Goal: Task Accomplishment & Management: Use online tool/utility

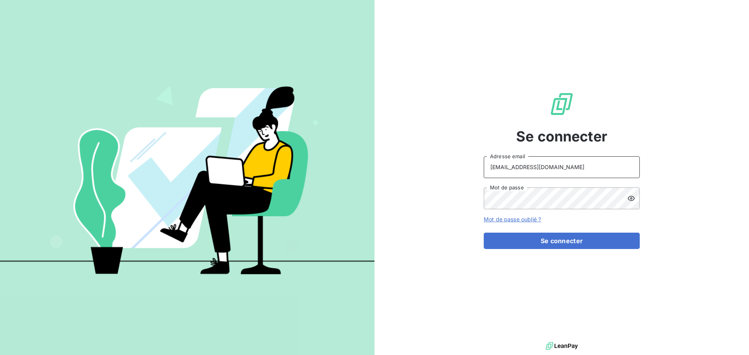
click at [591, 168] on input "[EMAIL_ADDRESS][DOMAIN_NAME]" at bounding box center [562, 167] width 156 height 22
type input "[EMAIL_ADDRESS][DOMAIN_NAME]"
click at [568, 243] on button "Se connecter" at bounding box center [562, 241] width 156 height 16
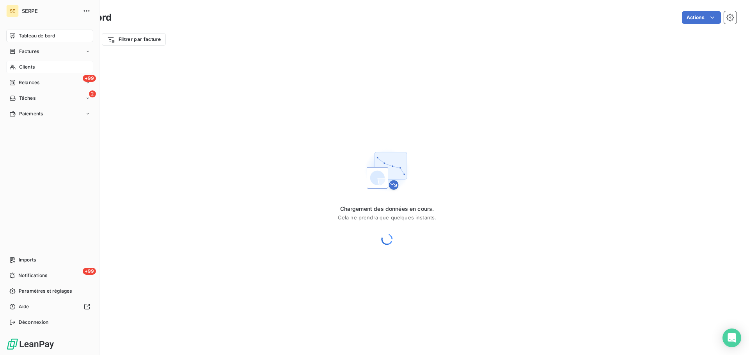
click at [16, 67] on div "Clients" at bounding box center [49, 67] width 87 height 12
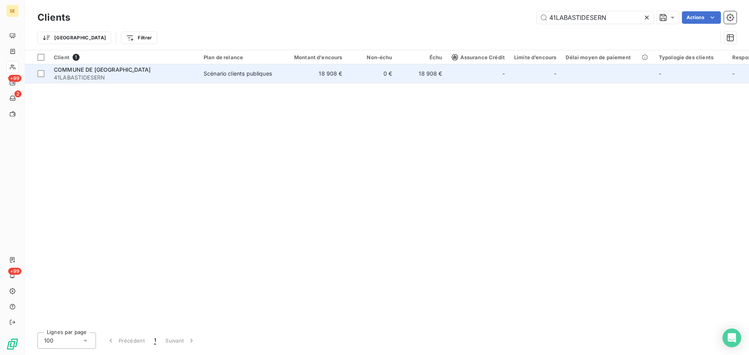
type input "41LABASTIDESERN"
click at [275, 80] on td "Scénario clients publiques" at bounding box center [239, 73] width 81 height 19
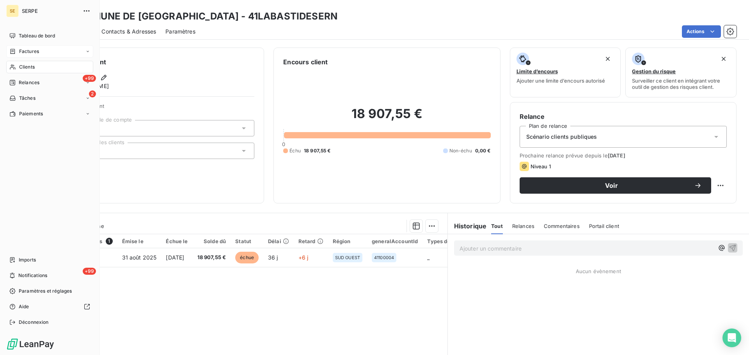
click at [15, 50] on icon at bounding box center [12, 51] width 7 height 6
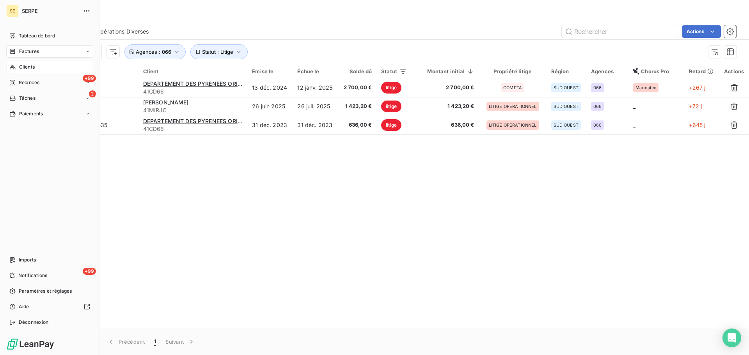
click at [20, 73] on div "Clients" at bounding box center [49, 67] width 87 height 12
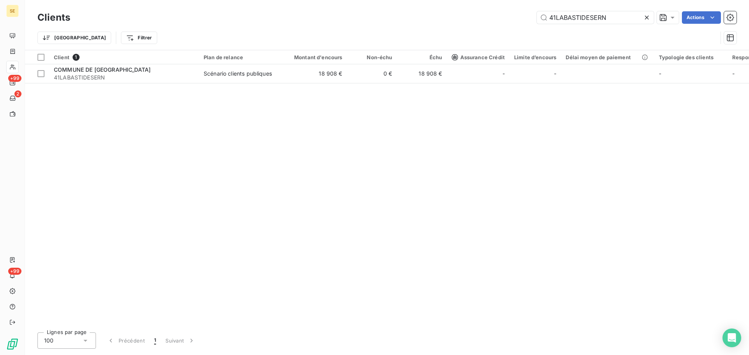
drag, startPoint x: 622, startPoint y: 17, endPoint x: 527, endPoint y: 26, distance: 95.7
click at [548, 21] on input "41LABASTIDESERN" at bounding box center [595, 17] width 117 height 12
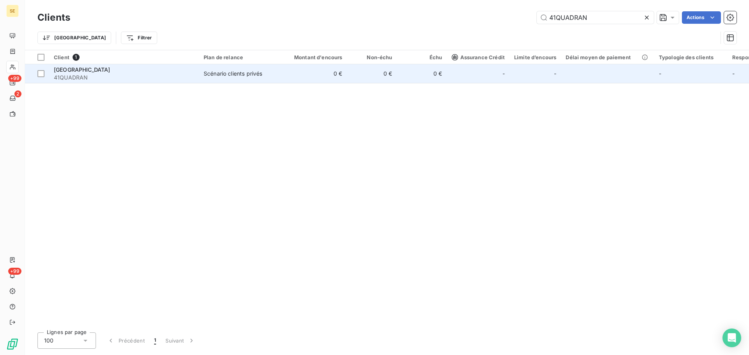
type input "41QUADRAN"
click at [237, 78] on td "Scénario clients privés" at bounding box center [239, 73] width 81 height 19
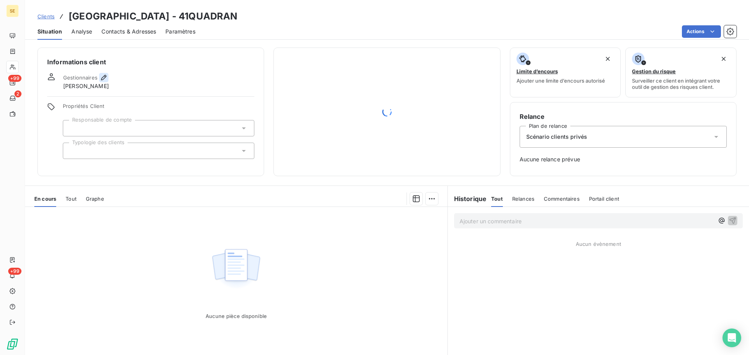
click at [103, 80] on icon "button" at bounding box center [104, 78] width 8 height 8
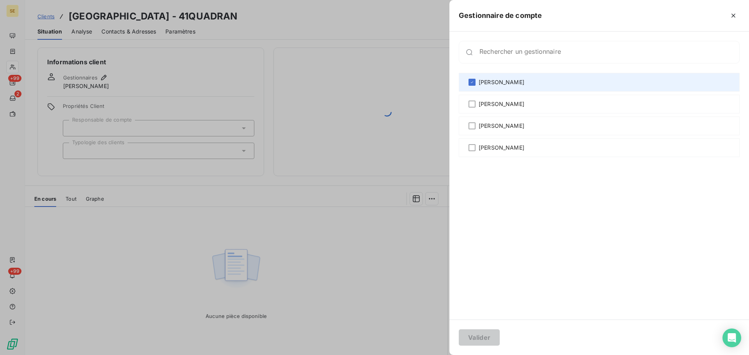
click at [501, 84] on span "[PERSON_NAME]" at bounding box center [502, 82] width 46 height 8
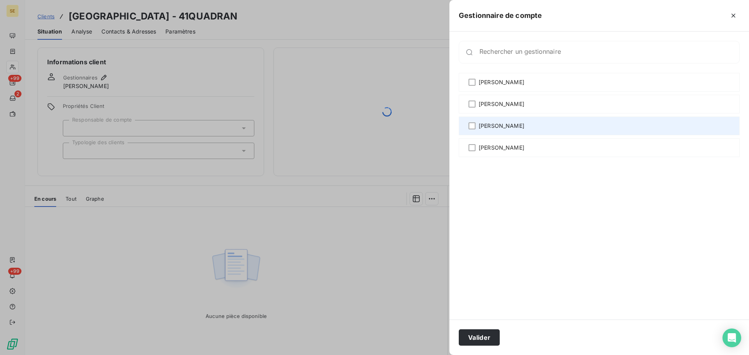
click at [502, 131] on div "[PERSON_NAME]" at bounding box center [599, 126] width 281 height 19
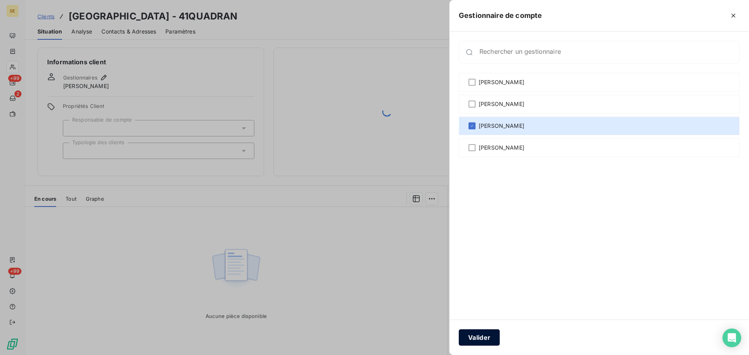
click at [480, 337] on button "Valider" at bounding box center [479, 338] width 41 height 16
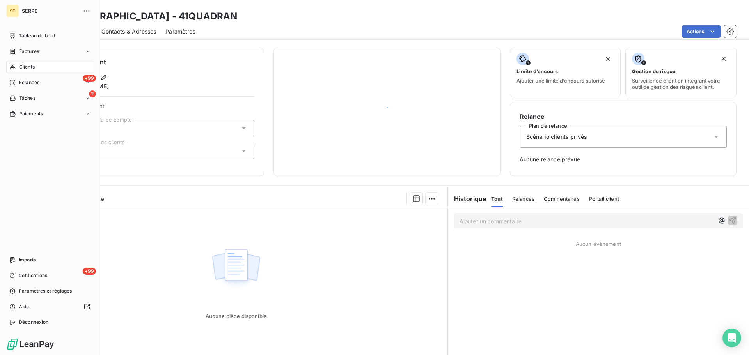
click at [46, 74] on nav "Tableau de bord Factures Clients +99 Relances 2 Tâches Paiements" at bounding box center [49, 75] width 87 height 91
click at [19, 73] on div "Clients" at bounding box center [49, 67] width 87 height 12
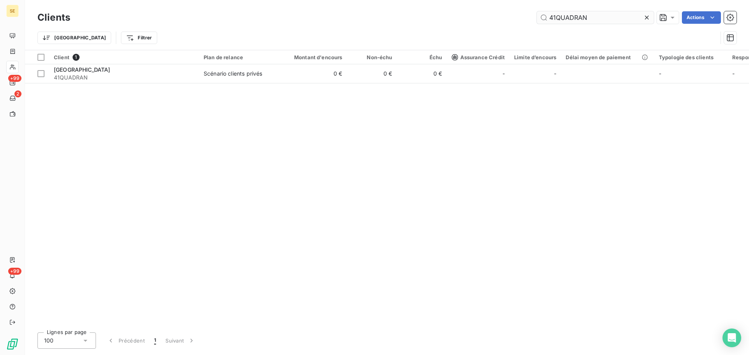
drag, startPoint x: 616, startPoint y: 15, endPoint x: 542, endPoint y: 23, distance: 75.0
click at [545, 22] on input "41QUADRAN" at bounding box center [595, 17] width 117 height 12
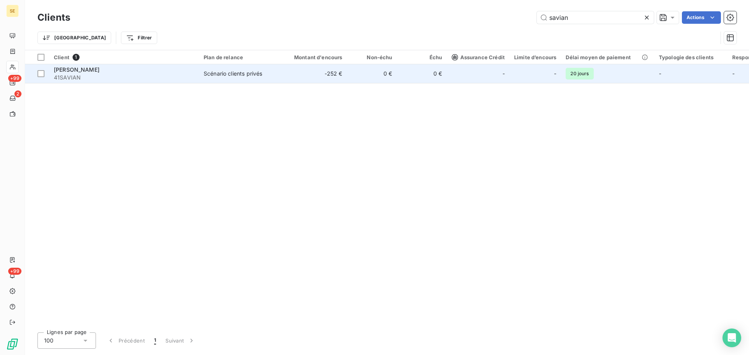
type input "savian"
click at [282, 79] on td "-252 €" at bounding box center [313, 73] width 67 height 19
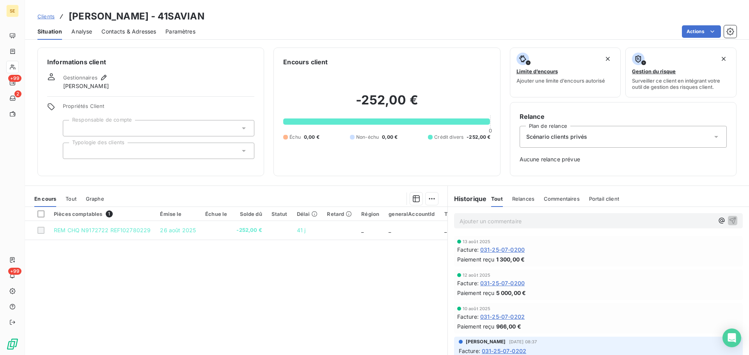
scroll to position [104, 0]
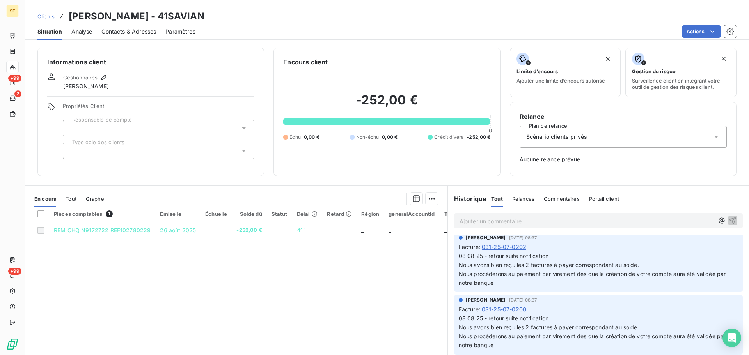
drag, startPoint x: 203, startPoint y: 18, endPoint x: 158, endPoint y: 18, distance: 44.5
click at [158, 18] on h3 "[PERSON_NAME] - 41SAVIAN" at bounding box center [137, 16] width 136 height 14
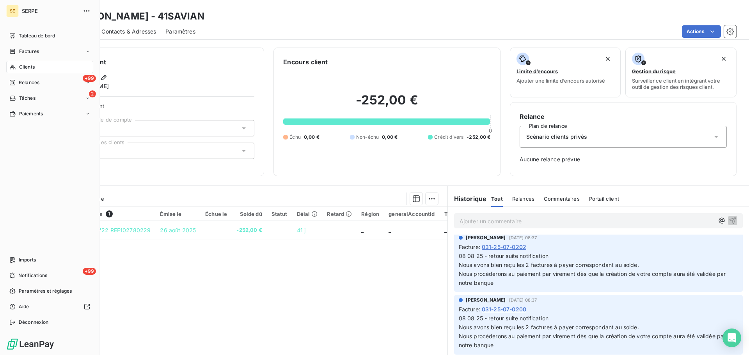
click at [23, 65] on span "Clients" at bounding box center [27, 67] width 16 height 7
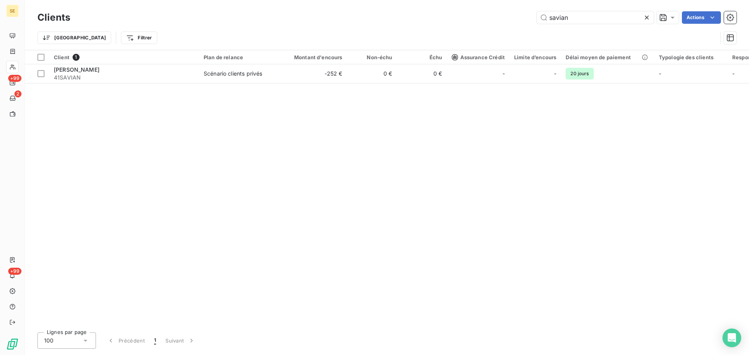
drag, startPoint x: 586, startPoint y: 21, endPoint x: 505, endPoint y: 28, distance: 81.4
click at [524, 25] on div "Clients savian Actions" at bounding box center [386, 17] width 699 height 16
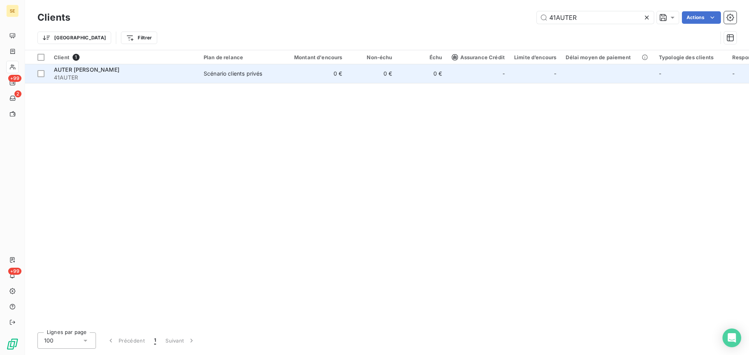
type input "41AUTER"
click at [217, 76] on div "Scénario clients privés" at bounding box center [233, 74] width 59 height 8
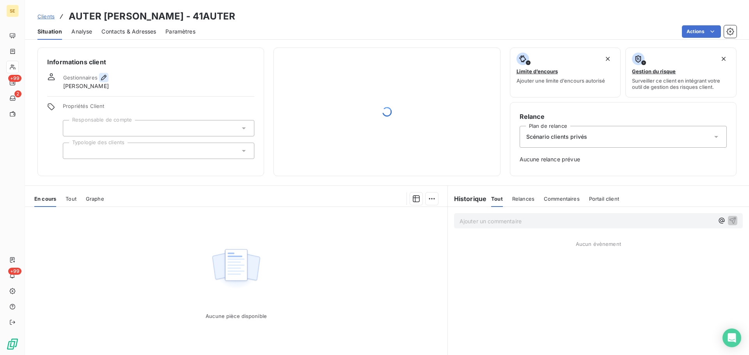
click at [102, 76] on icon "button" at bounding box center [104, 78] width 8 height 8
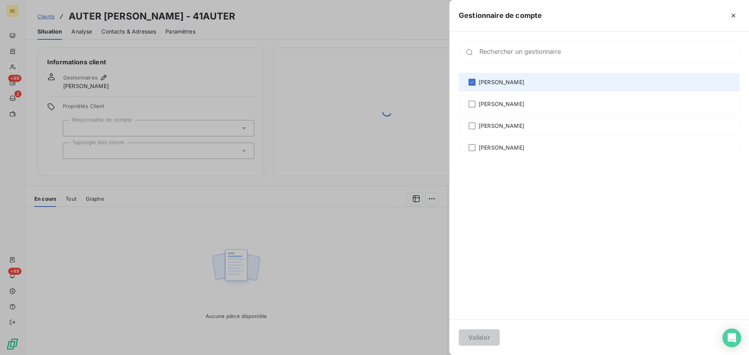
click at [591, 78] on div "[PERSON_NAME]" at bounding box center [599, 82] width 281 height 19
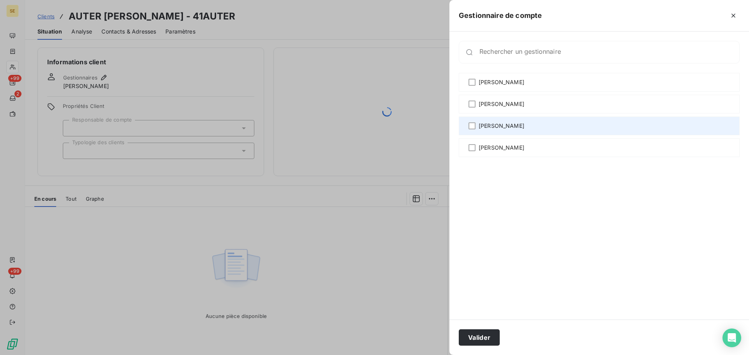
click at [561, 127] on div "[PERSON_NAME]" at bounding box center [599, 126] width 281 height 19
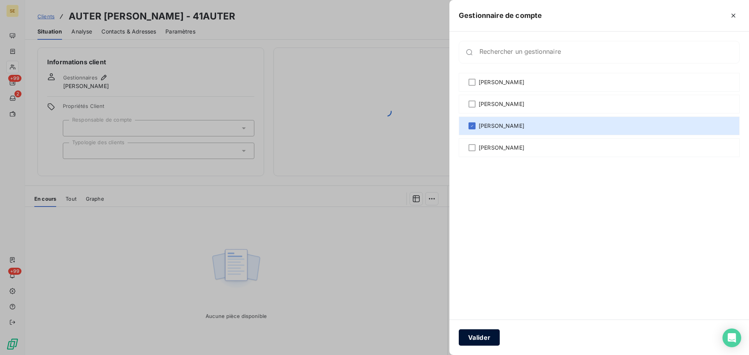
click at [491, 339] on button "Valider" at bounding box center [479, 338] width 41 height 16
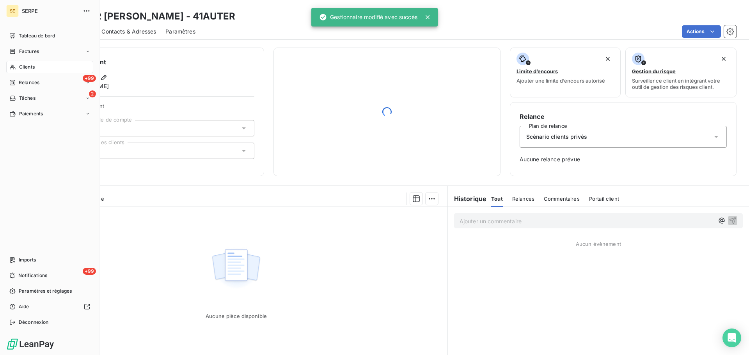
click at [18, 66] on div "Clients" at bounding box center [49, 67] width 87 height 12
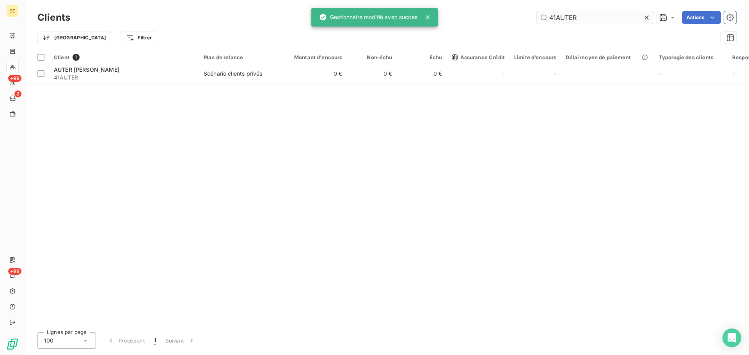
drag, startPoint x: 596, startPoint y: 17, endPoint x: 537, endPoint y: 20, distance: 59.8
click at [537, 20] on input "41AUTER" at bounding box center [595, 17] width 117 height 12
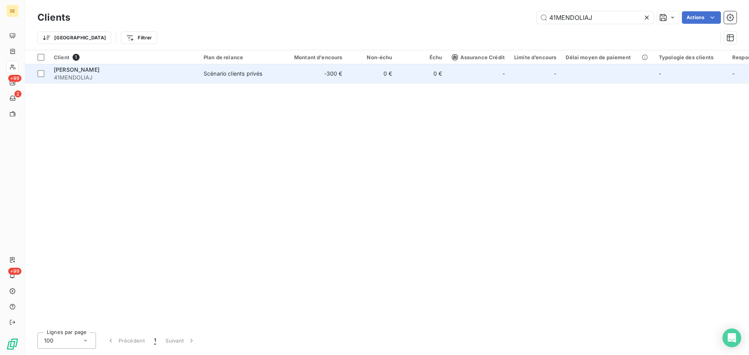
type input "41MENDOLIAJ"
click at [181, 82] on td "[PERSON_NAME] 41MENDOLIAJ" at bounding box center [124, 73] width 150 height 19
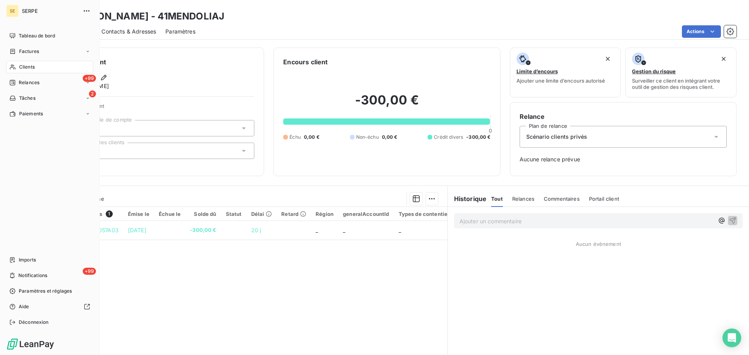
click at [42, 65] on div "Clients" at bounding box center [49, 67] width 87 height 12
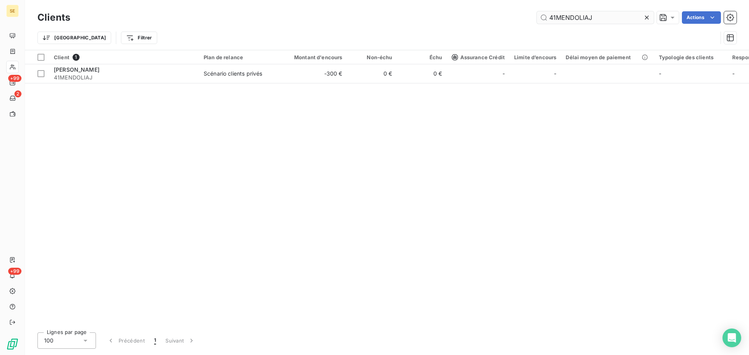
drag, startPoint x: 616, startPoint y: 14, endPoint x: 567, endPoint y: 13, distance: 49.2
click at [572, 13] on input "41MENDOLIAJ" at bounding box center [595, 17] width 117 height 12
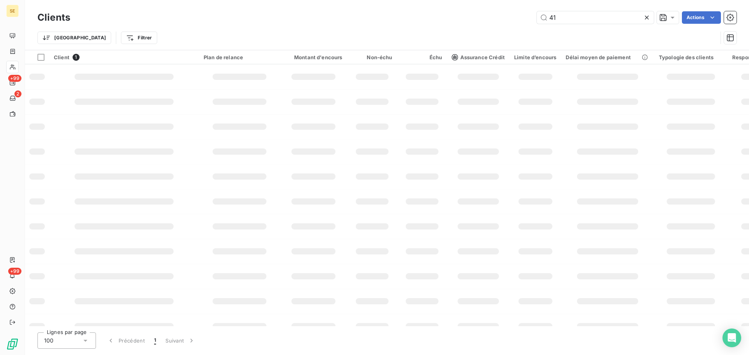
type input "4"
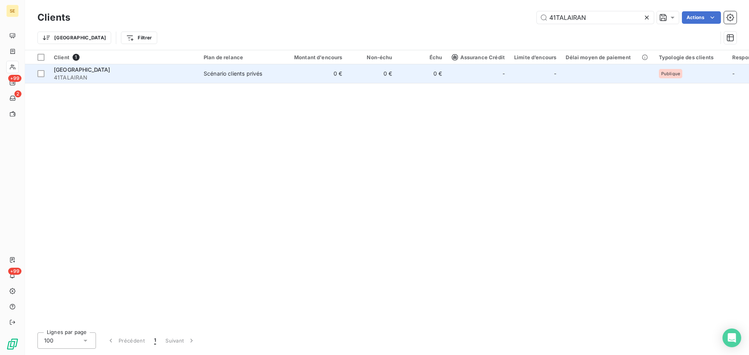
type input "41TALAIRAN"
click at [242, 71] on div "Scénario clients privés" at bounding box center [233, 74] width 59 height 8
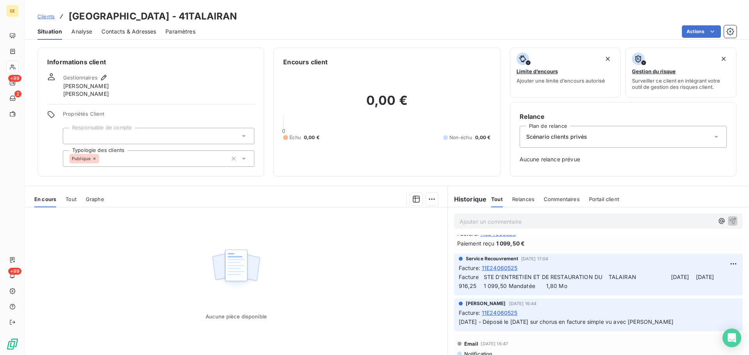
scroll to position [311, 0]
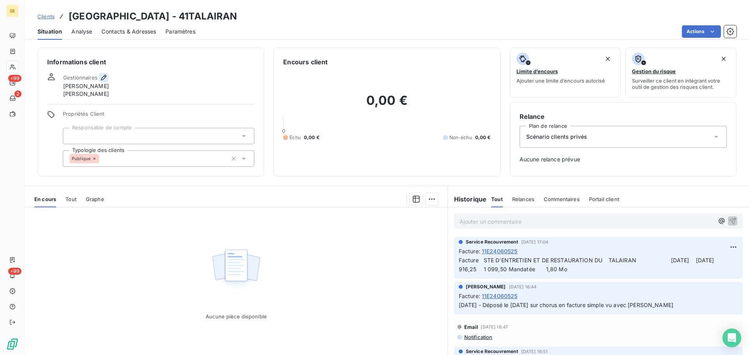
click at [108, 75] on button "button" at bounding box center [103, 77] width 9 height 9
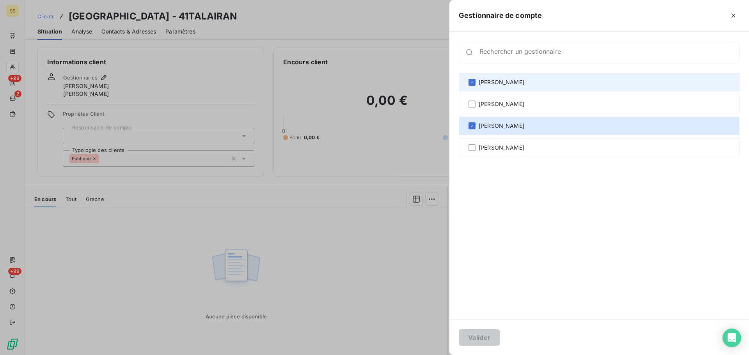
click at [499, 82] on span "[PERSON_NAME]" at bounding box center [502, 82] width 46 height 8
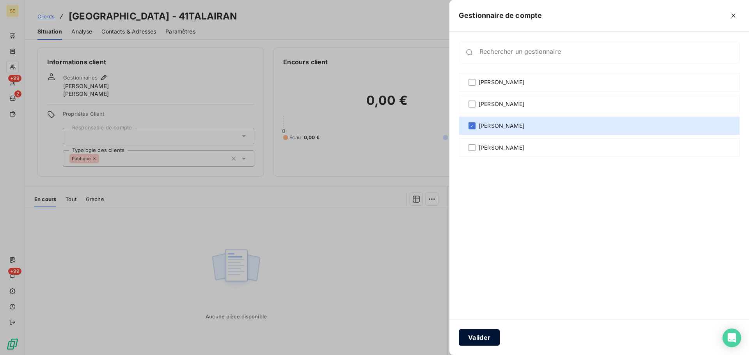
click at [490, 334] on button "Valider" at bounding box center [479, 338] width 41 height 16
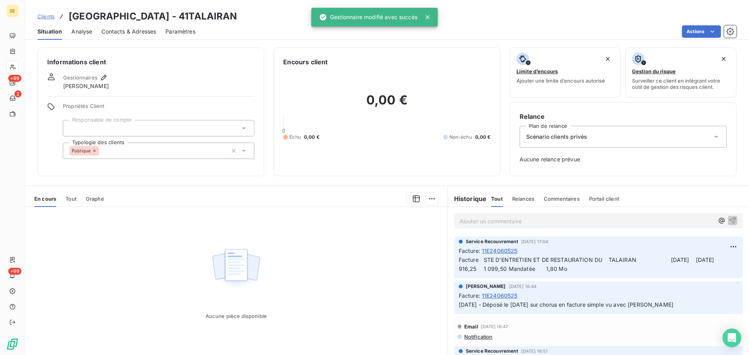
scroll to position [25, 0]
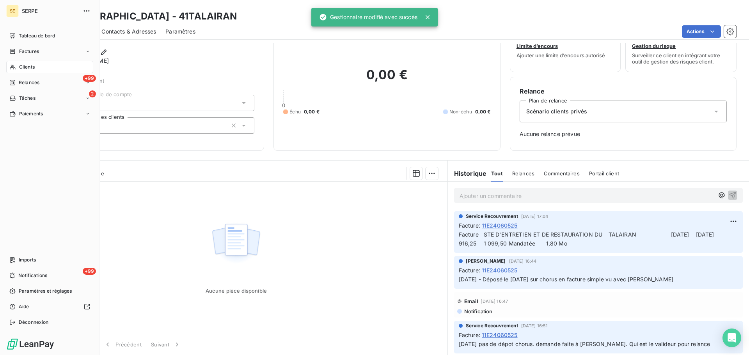
click at [16, 70] on icon at bounding box center [12, 67] width 7 height 6
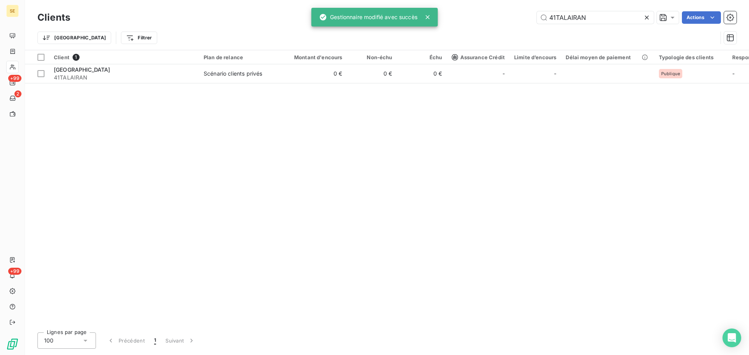
drag, startPoint x: 597, startPoint y: 20, endPoint x: 503, endPoint y: 23, distance: 94.5
click at [503, 23] on div "41TALAIRAN Actions" at bounding box center [408, 17] width 657 height 12
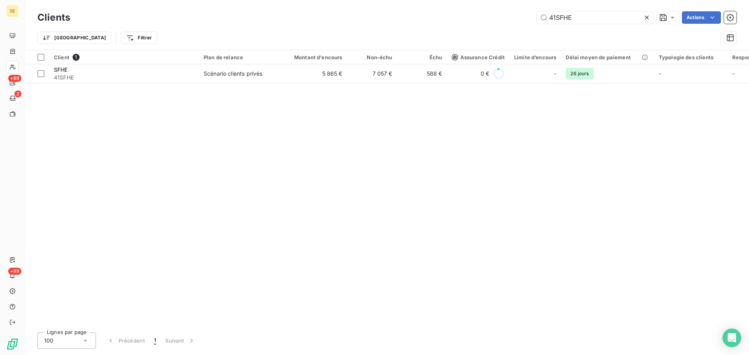
type input "41SFHE"
click at [181, 87] on div "Client 1 Plan de relance Montant d'encours Non-échu Échu Assurance Crédit Limit…" at bounding box center [387, 188] width 724 height 276
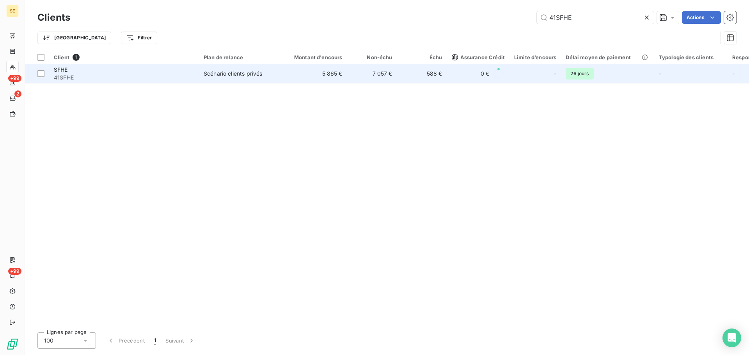
click at [183, 81] on span "41SFHE" at bounding box center [124, 78] width 140 height 8
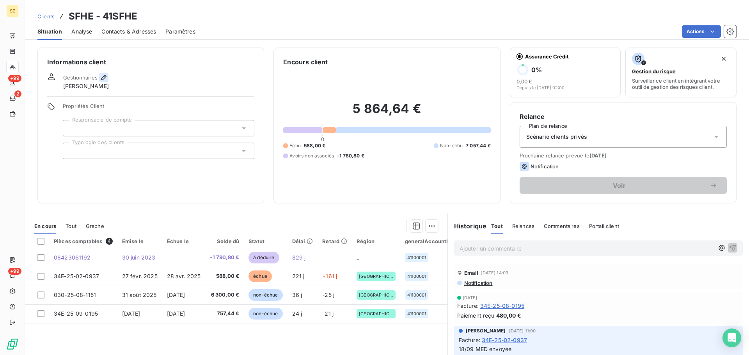
click at [105, 75] on icon "button" at bounding box center [104, 78] width 8 height 8
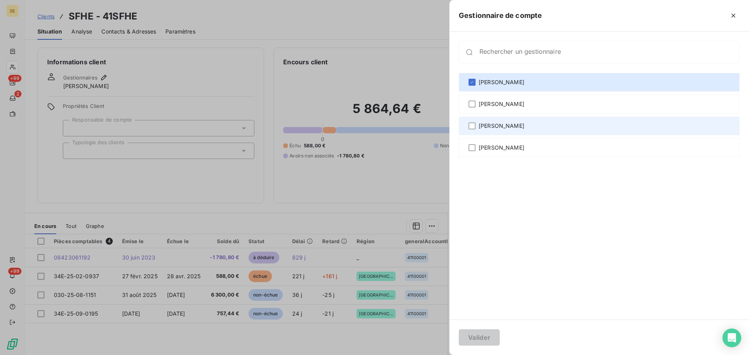
click at [487, 124] on span "[PERSON_NAME]" at bounding box center [502, 126] width 46 height 8
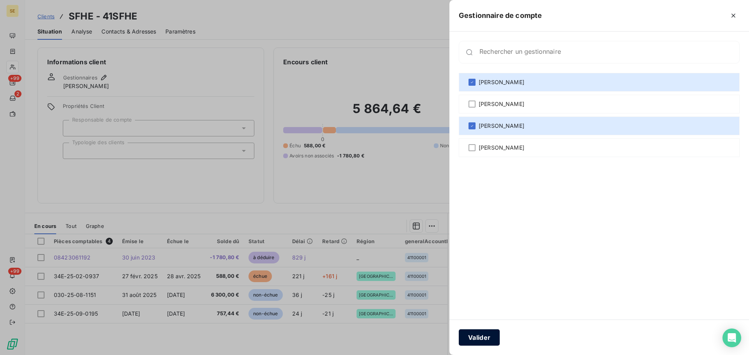
click at [475, 344] on button "Valider" at bounding box center [479, 338] width 41 height 16
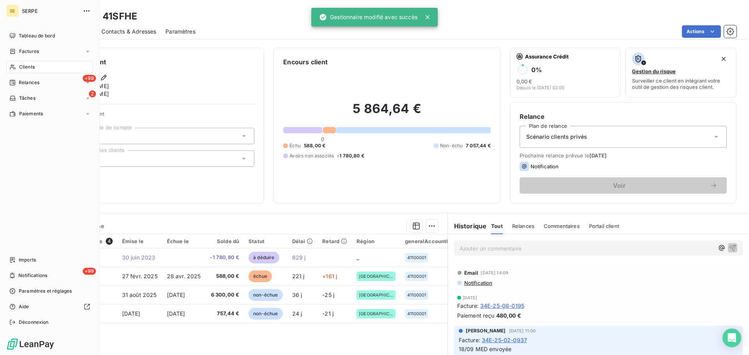
click at [22, 66] on span "Clients" at bounding box center [27, 67] width 16 height 7
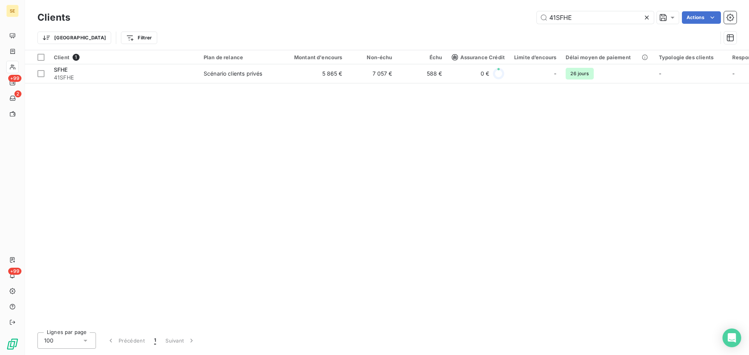
drag, startPoint x: 594, startPoint y: 21, endPoint x: 501, endPoint y: 20, distance: 93.6
click at [560, 20] on input "41SFHE" at bounding box center [595, 17] width 117 height 12
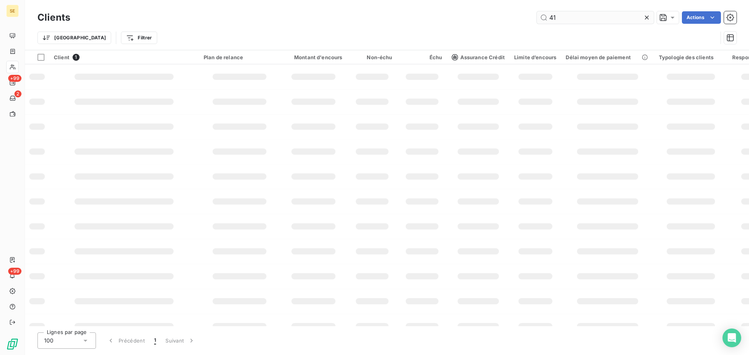
type input "4"
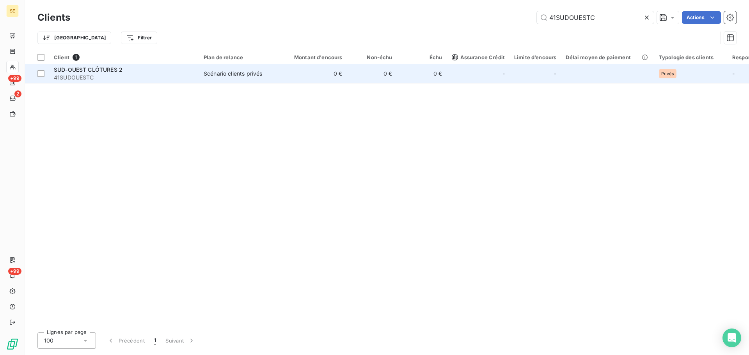
type input "41SUDOUESTC"
click at [95, 77] on span "41SUDOUESTC" at bounding box center [124, 78] width 140 height 8
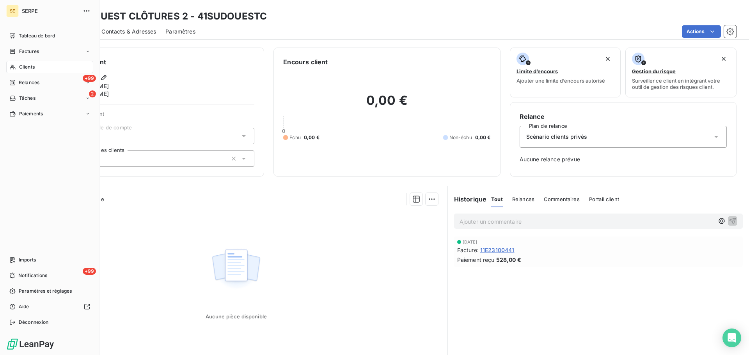
click at [27, 71] on div "Clients" at bounding box center [49, 67] width 87 height 12
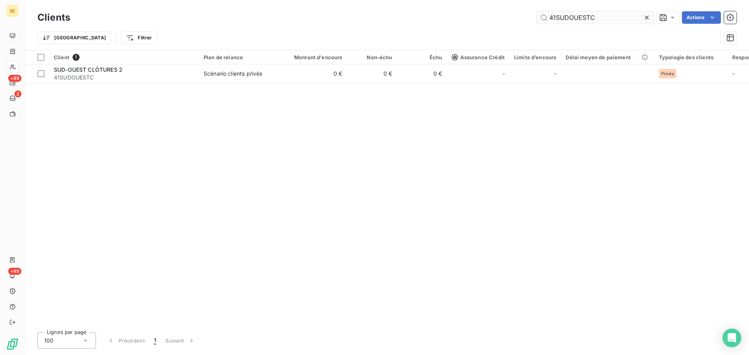
drag, startPoint x: 601, startPoint y: 22, endPoint x: 539, endPoint y: 21, distance: 61.3
click at [552, 23] on input "41SUDOUESTC" at bounding box center [595, 17] width 117 height 12
type input "4"
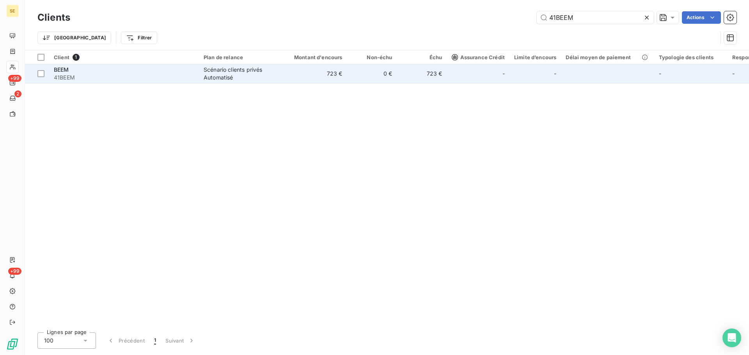
type input "41BEEM"
click at [124, 82] on td "BEEM 41BEEM" at bounding box center [124, 73] width 150 height 19
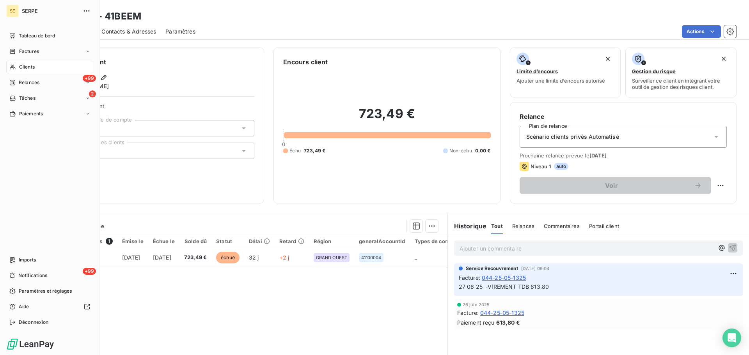
click at [26, 63] on div "Clients" at bounding box center [49, 67] width 87 height 12
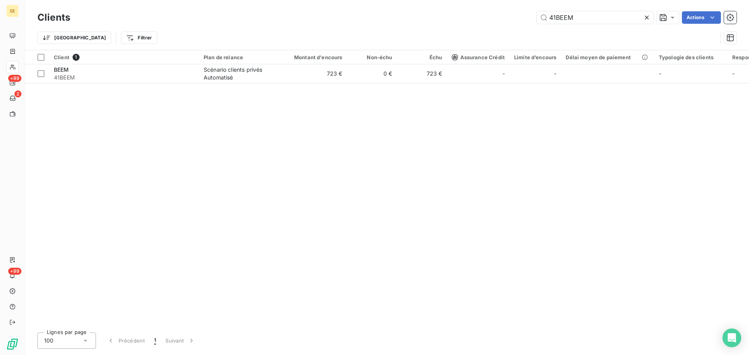
drag, startPoint x: 577, startPoint y: 18, endPoint x: 518, endPoint y: 18, distance: 58.9
click at [518, 18] on div "41BEEM Actions" at bounding box center [408, 17] width 657 height 12
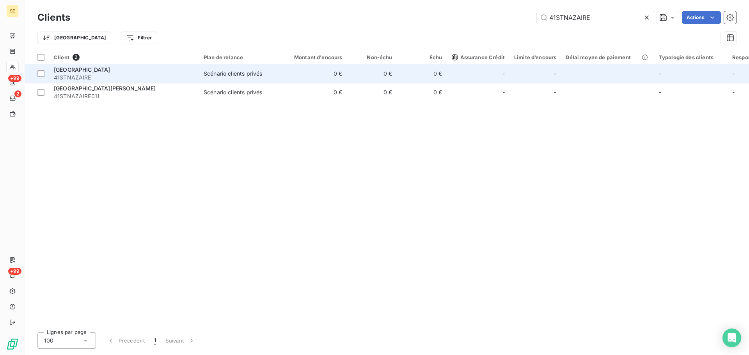
type input "41STNAZAIRE"
click at [194, 76] on span "41STNAZAIRE" at bounding box center [124, 78] width 140 height 8
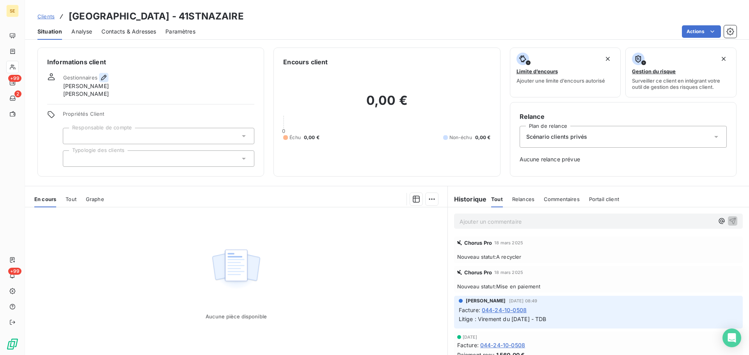
click at [106, 78] on icon "button" at bounding box center [104, 78] width 8 height 8
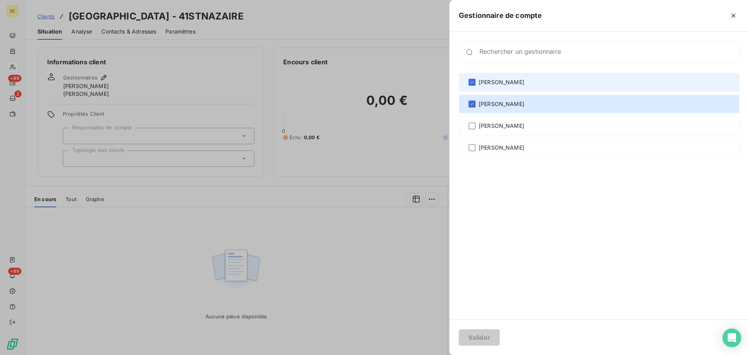
click at [565, 78] on div "[PERSON_NAME]" at bounding box center [599, 82] width 281 height 19
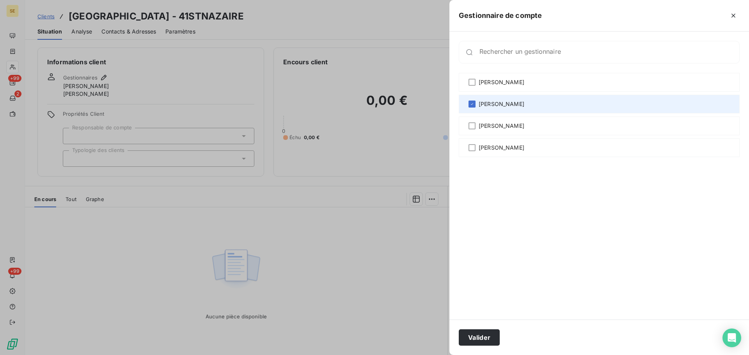
click at [560, 103] on div "[PERSON_NAME]" at bounding box center [599, 104] width 281 height 19
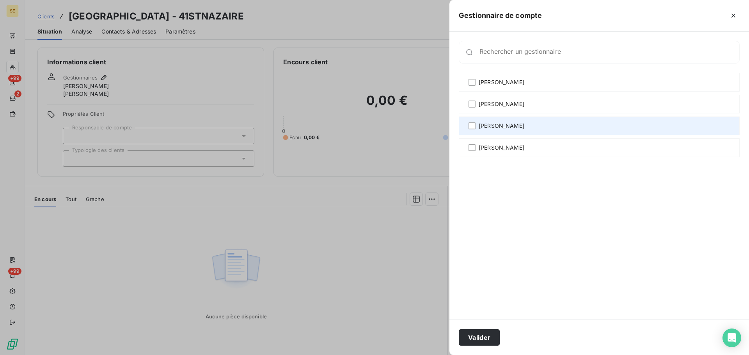
click at [554, 128] on div "[PERSON_NAME]" at bounding box center [599, 126] width 281 height 19
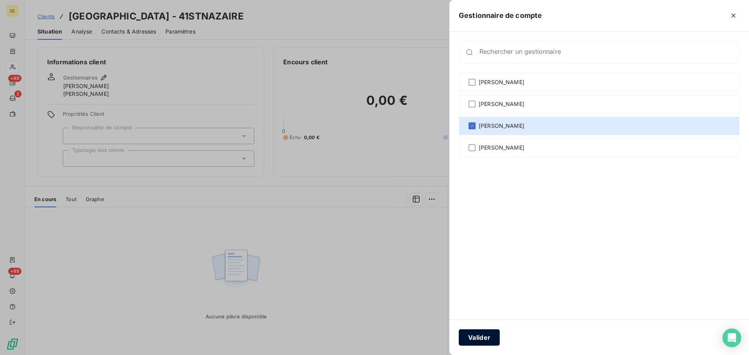
click at [477, 341] on button "Valider" at bounding box center [479, 338] width 41 height 16
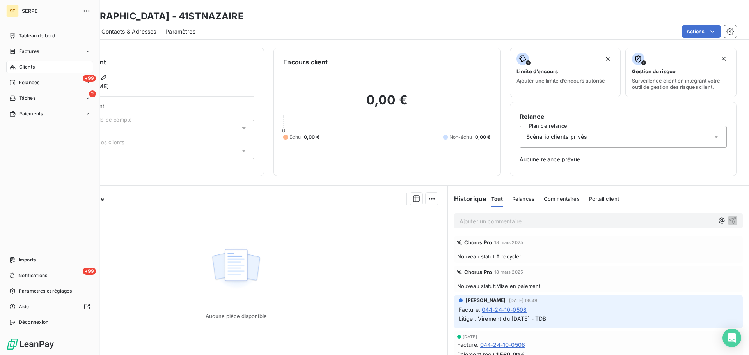
click at [16, 66] on div "Clients" at bounding box center [49, 67] width 87 height 12
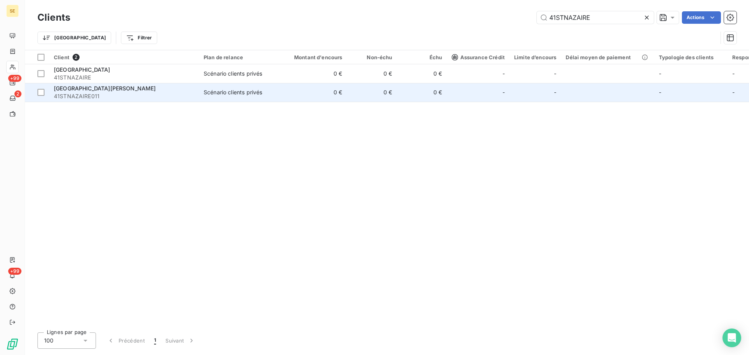
click at [139, 90] on div "[GEOGRAPHIC_DATA][PERSON_NAME]" at bounding box center [124, 89] width 140 height 8
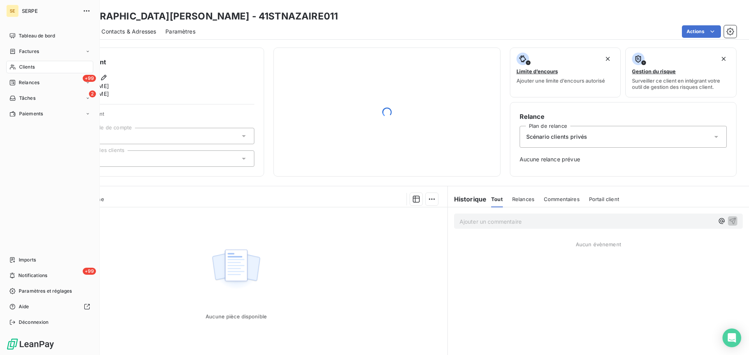
click at [27, 69] on span "Clients" at bounding box center [27, 67] width 16 height 7
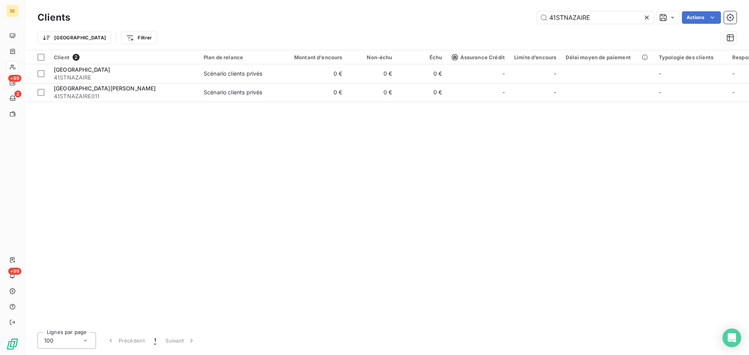
drag, startPoint x: 618, startPoint y: 14, endPoint x: 541, endPoint y: 26, distance: 77.8
click at [541, 26] on div "Clients 41STNAZAIRE Actions Trier Filtrer" at bounding box center [386, 29] width 699 height 41
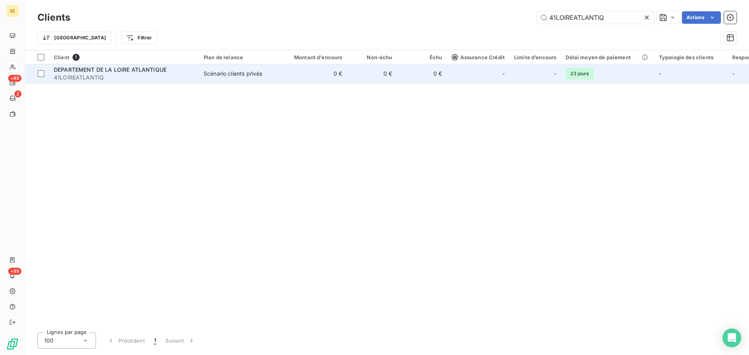
type input "41LOIREATLANTIQ"
click at [123, 80] on span "41LOIREATLANTIQ" at bounding box center [124, 78] width 140 height 8
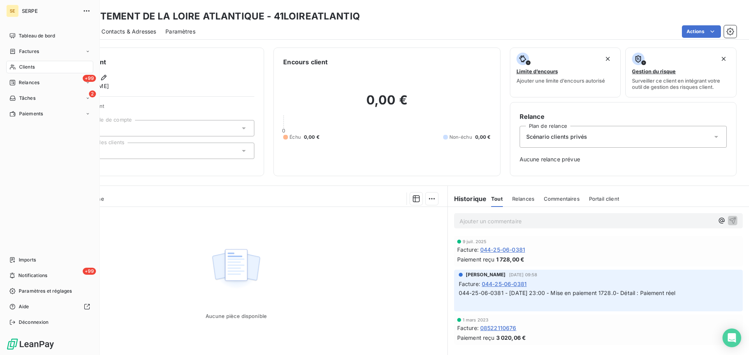
click at [17, 69] on div "Clients" at bounding box center [49, 67] width 87 height 12
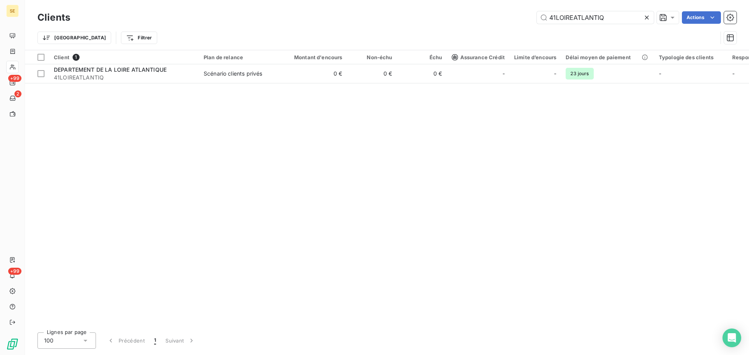
drag, startPoint x: 625, startPoint y: 16, endPoint x: 478, endPoint y: 30, distance: 147.0
click at [478, 30] on div "Clients 41LOIREATLANTIQ Actions Trier Filtrer" at bounding box center [386, 29] width 699 height 41
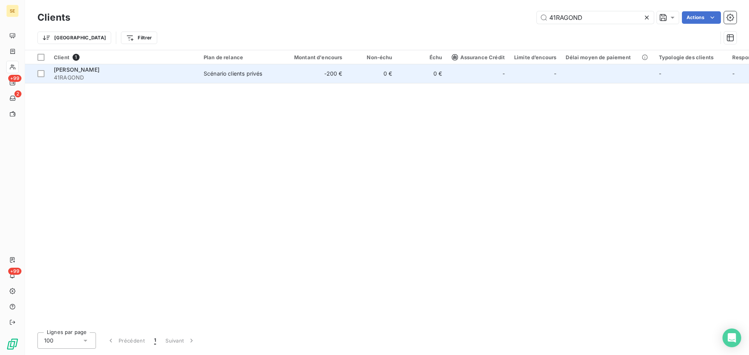
type input "41RAGOND"
click at [224, 72] on div "Scénario clients privés" at bounding box center [233, 74] width 59 height 8
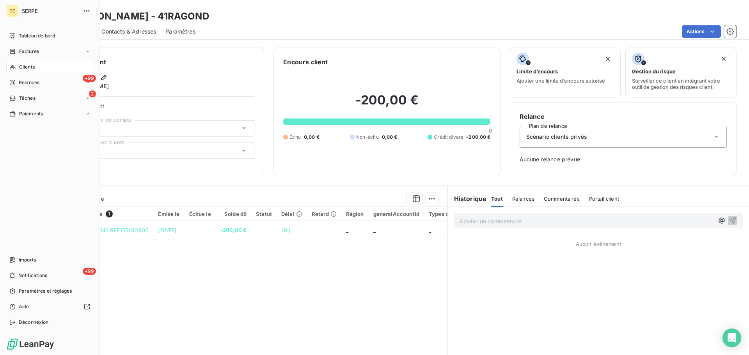
click at [23, 67] on span "Clients" at bounding box center [27, 67] width 16 height 7
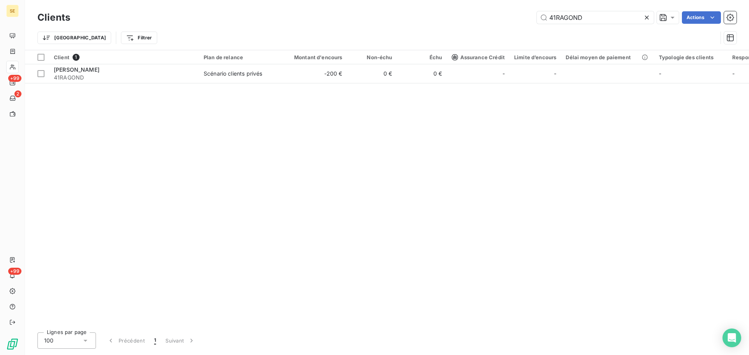
drag, startPoint x: 593, startPoint y: 16, endPoint x: 470, endPoint y: 28, distance: 123.9
click at [465, 28] on div "Clients 41RAGOND Actions Trier Filtrer" at bounding box center [386, 29] width 699 height 41
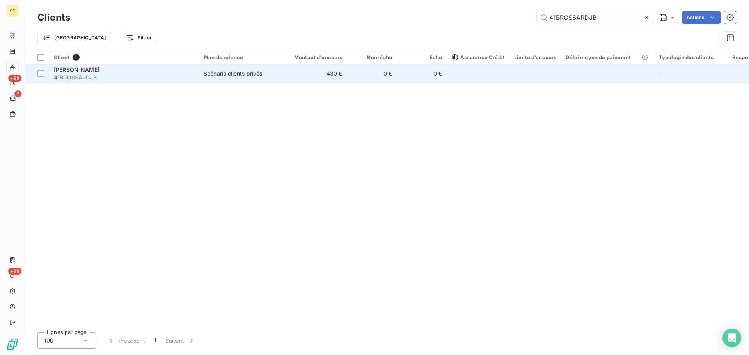
type input "41BROSSARDJB"
click at [277, 71] on td "Scénario clients privés" at bounding box center [239, 73] width 81 height 19
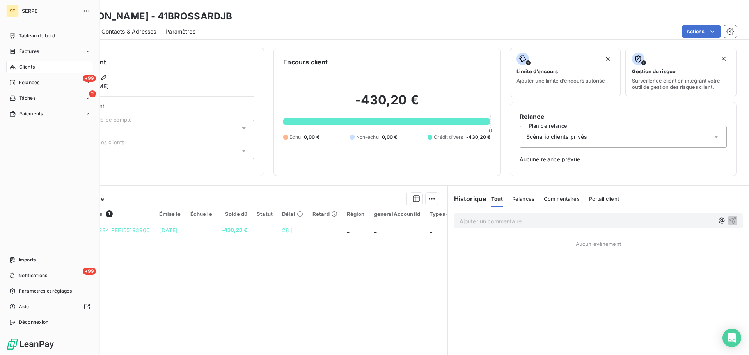
click at [30, 62] on div "Clients" at bounding box center [49, 67] width 87 height 12
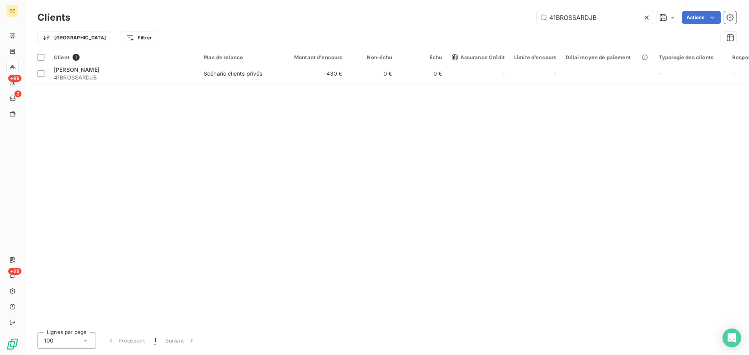
drag, startPoint x: 606, startPoint y: 21, endPoint x: 486, endPoint y: 27, distance: 120.3
click at [489, 26] on div "Clients 41BROSSARDJB Actions Trier Filtrer" at bounding box center [386, 29] width 699 height 41
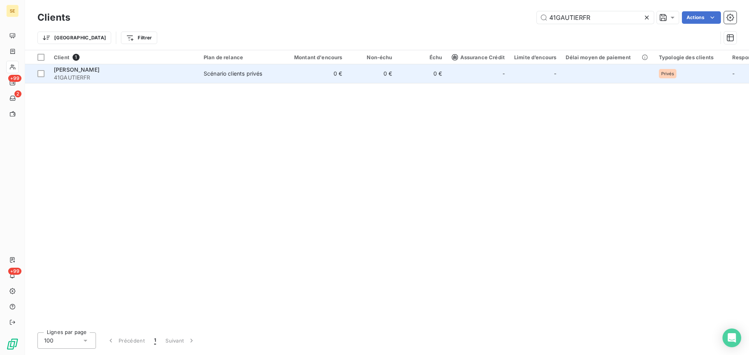
type input "41GAUTIERFR"
click at [205, 82] on td "Scénario clients privés" at bounding box center [239, 73] width 81 height 19
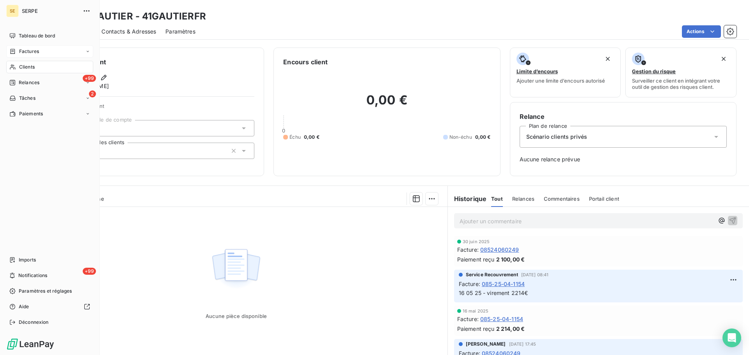
click at [11, 51] on icon at bounding box center [12, 51] width 7 height 6
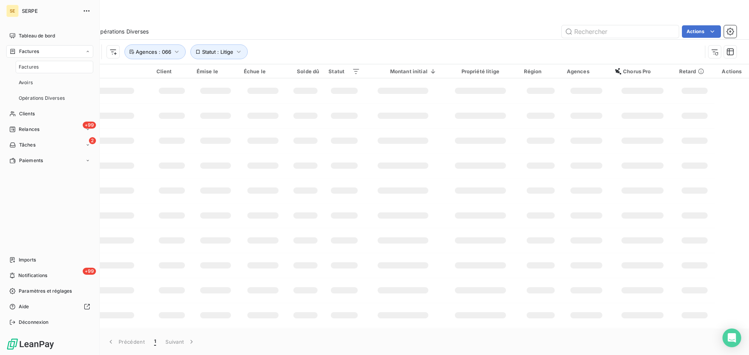
click at [20, 69] on span "Factures" at bounding box center [29, 67] width 20 height 7
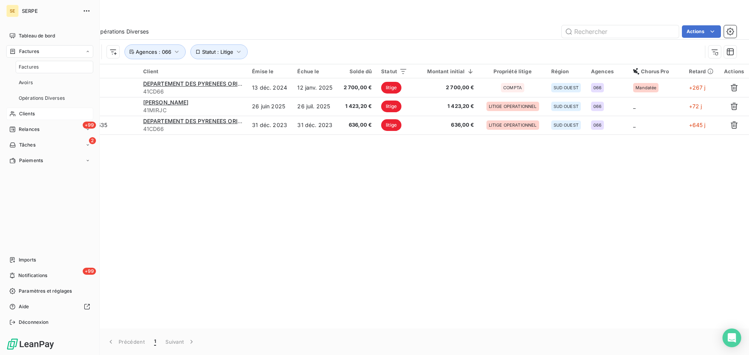
click at [20, 118] on div "Clients" at bounding box center [49, 114] width 87 height 12
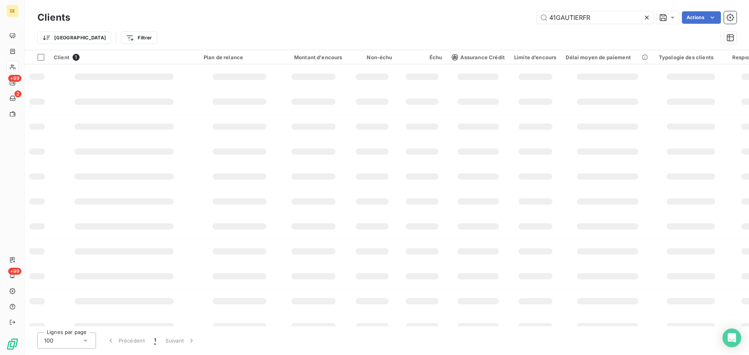
drag, startPoint x: 596, startPoint y: 16, endPoint x: 506, endPoint y: 18, distance: 89.8
click at [537, 17] on input "41GAUTIERFR" at bounding box center [595, 17] width 117 height 12
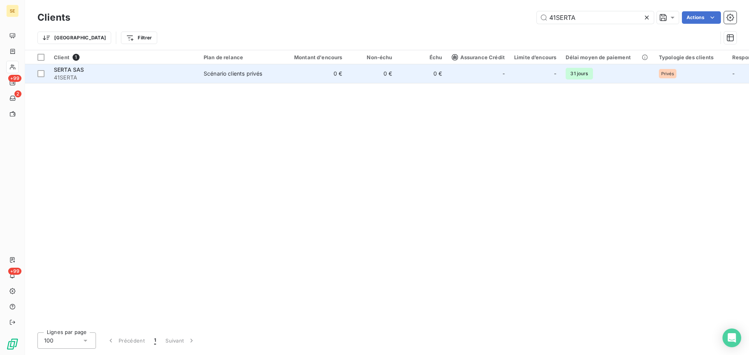
type input "41SERTA"
click at [168, 77] on span "41SERTA" at bounding box center [124, 78] width 140 height 8
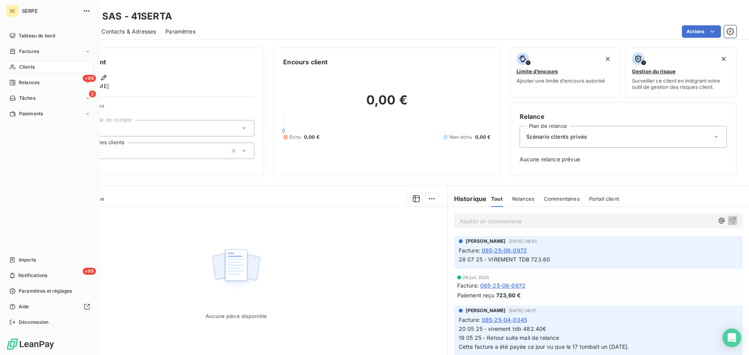
click at [15, 73] on nav "Tableau de bord Factures Clients +99 Relances 2 Tâches Paiements" at bounding box center [49, 75] width 87 height 91
click at [30, 73] on div "Clients" at bounding box center [49, 67] width 87 height 12
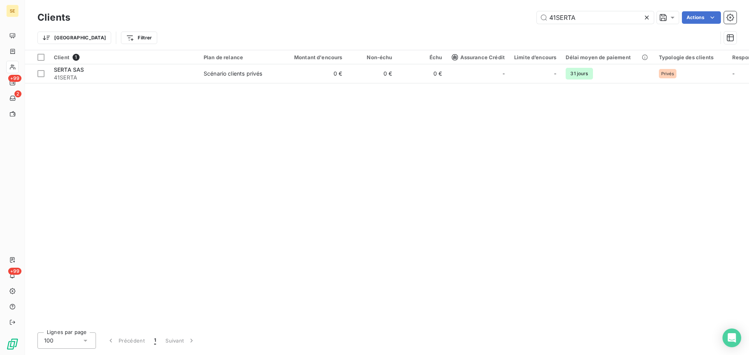
drag, startPoint x: 574, startPoint y: 16, endPoint x: 491, endPoint y: 21, distance: 83.3
click at [492, 20] on div "41SERTA Actions" at bounding box center [408, 17] width 657 height 12
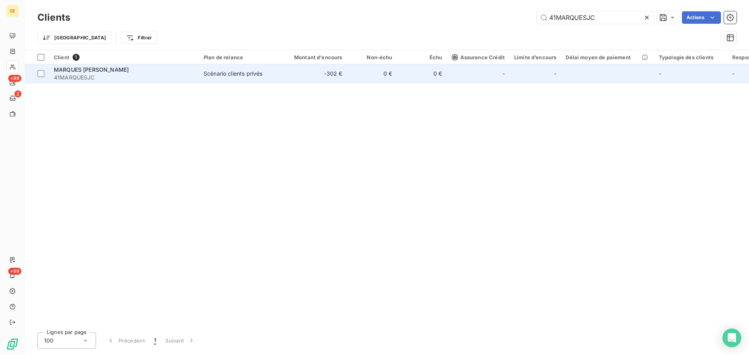
type input "41MARQUESJC"
click at [171, 74] on span "41MARQUESJC" at bounding box center [124, 78] width 140 height 8
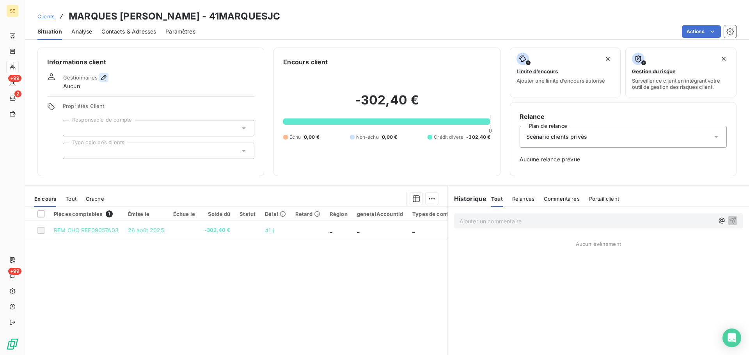
click at [103, 76] on icon "button" at bounding box center [104, 78] width 8 height 8
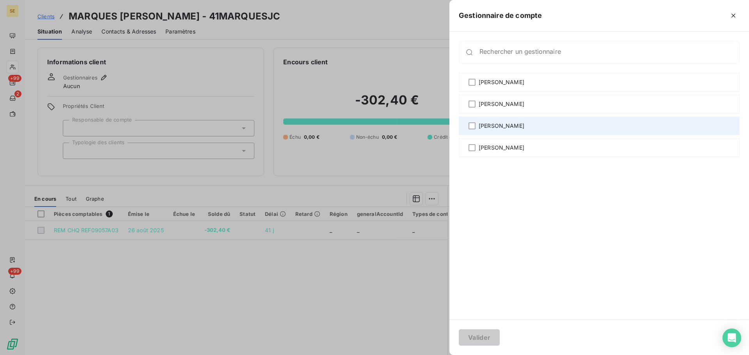
click at [499, 127] on span "[PERSON_NAME]" at bounding box center [502, 126] width 46 height 8
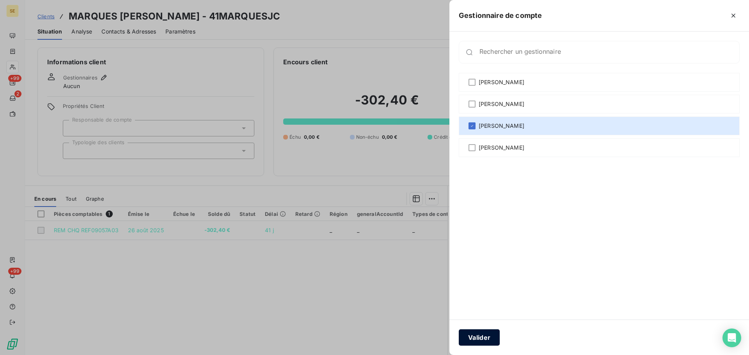
click at [477, 341] on button "Valider" at bounding box center [479, 338] width 41 height 16
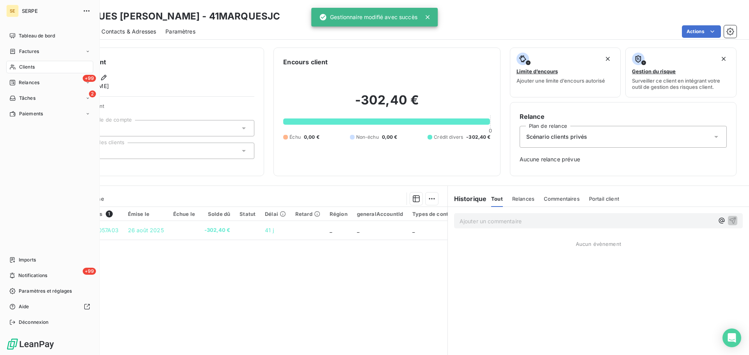
click at [27, 62] on div "Clients" at bounding box center [49, 67] width 87 height 12
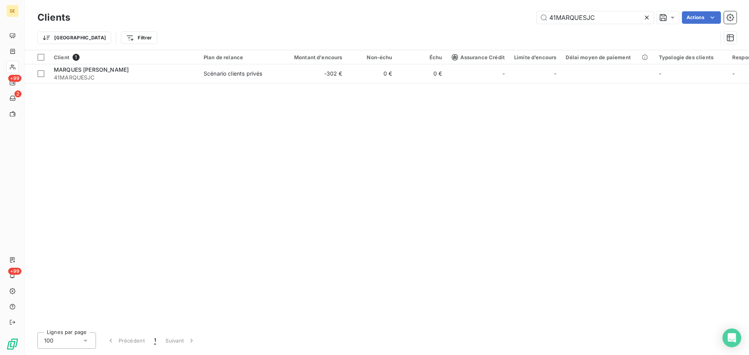
drag, startPoint x: 600, startPoint y: 24, endPoint x: 492, endPoint y: 23, distance: 108.5
click at [492, 23] on div "Clients 41MARQUESJC Actions" at bounding box center [386, 17] width 699 height 16
click at [607, 21] on input "41MARQUESJC" at bounding box center [595, 17] width 117 height 12
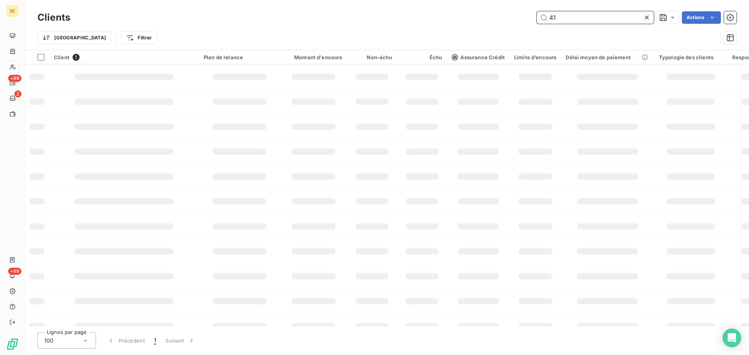
type input "4"
paste input "41SIGDU"
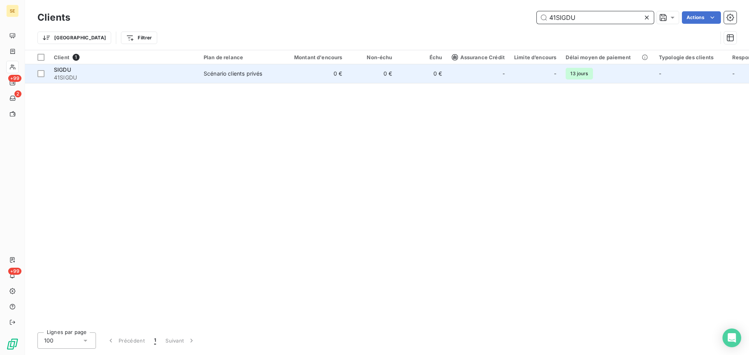
type input "41SIGDU"
click at [282, 77] on td "0 €" at bounding box center [313, 73] width 67 height 19
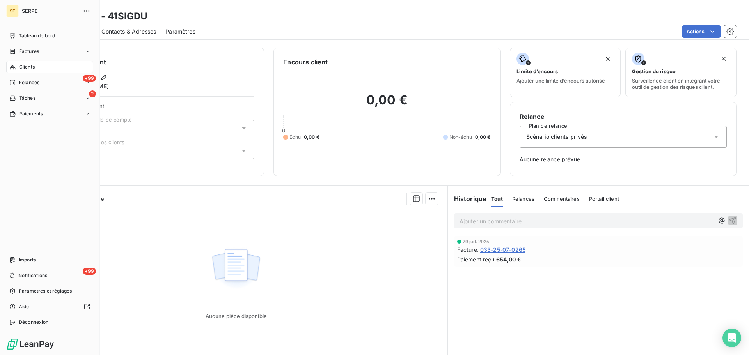
click at [19, 69] on span "Clients" at bounding box center [27, 67] width 16 height 7
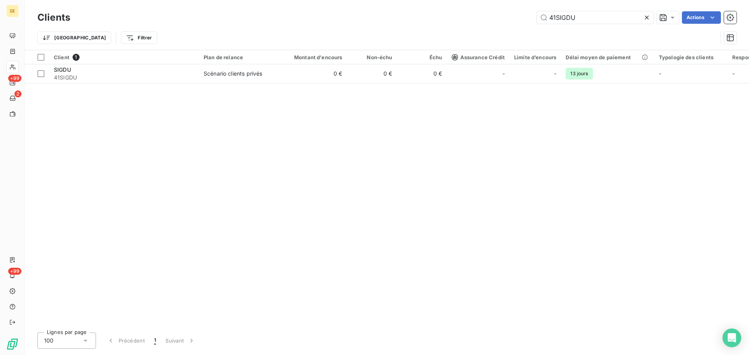
drag, startPoint x: 587, startPoint y: 14, endPoint x: 516, endPoint y: 5, distance: 71.6
click at [516, 5] on div "Clients 41SIGDU Actions Trier Filtrer" at bounding box center [387, 25] width 724 height 50
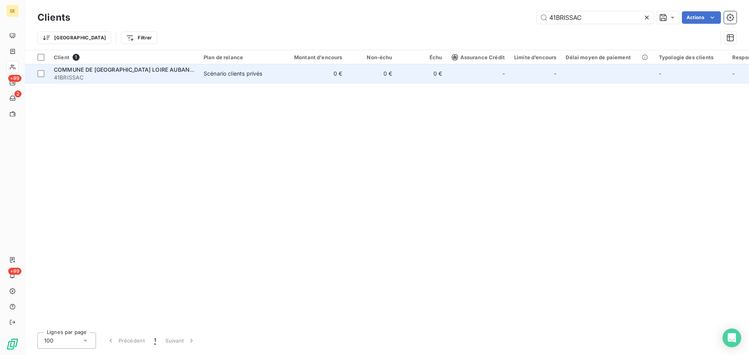
type input "41BRISSAC"
click at [124, 77] on span "41BRISSAC" at bounding box center [124, 78] width 140 height 8
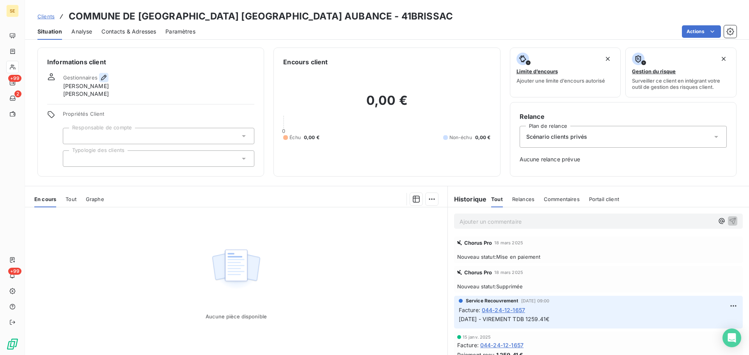
click at [100, 76] on icon "button" at bounding box center [104, 78] width 8 height 8
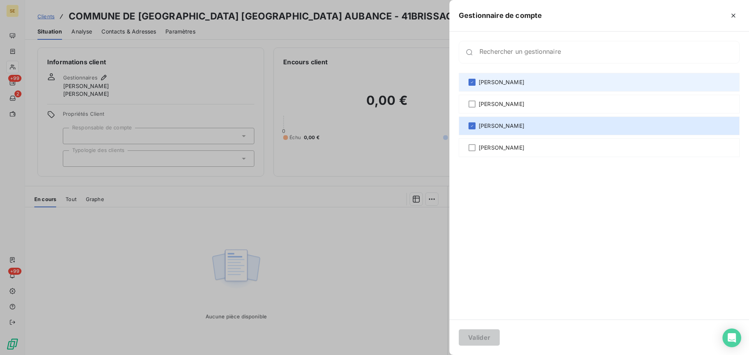
click at [543, 86] on div "[PERSON_NAME]" at bounding box center [599, 82] width 281 height 19
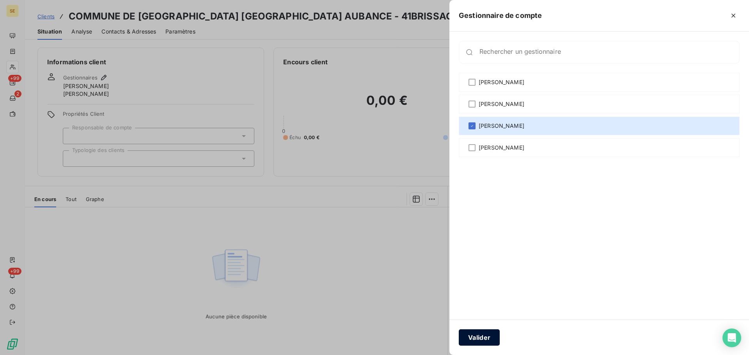
click at [481, 341] on button "Valider" at bounding box center [479, 338] width 41 height 16
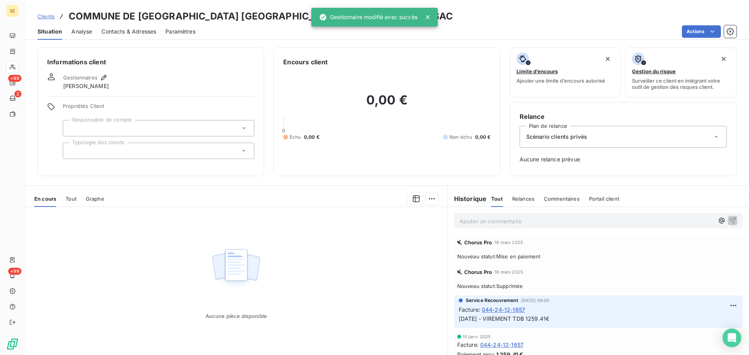
scroll to position [25, 0]
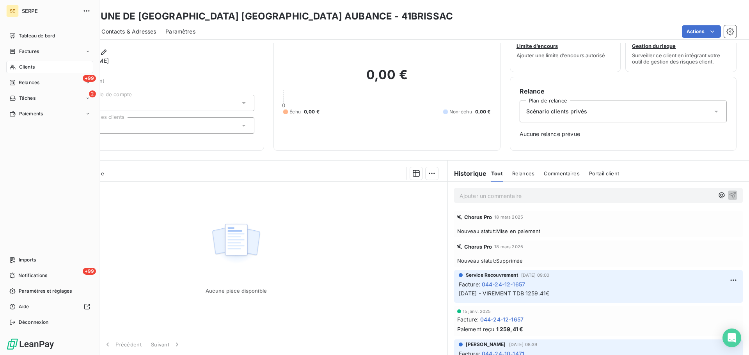
click at [16, 68] on div "Clients" at bounding box center [49, 67] width 87 height 12
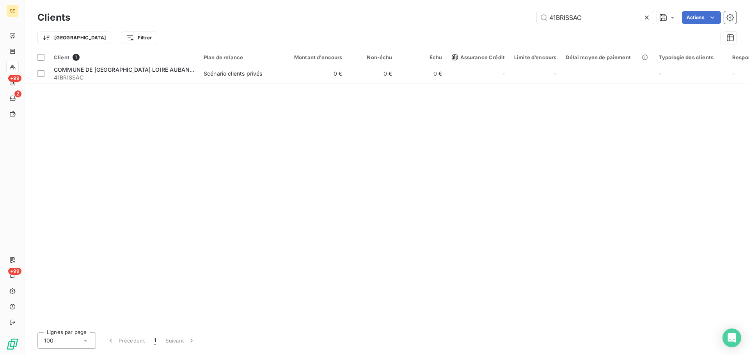
drag, startPoint x: 609, startPoint y: 14, endPoint x: 473, endPoint y: 16, distance: 135.4
click at [473, 16] on div "41BRISSAC Actions" at bounding box center [408, 17] width 657 height 12
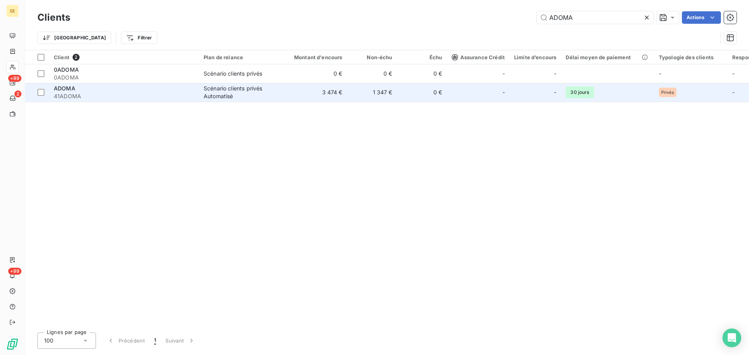
type input "ADOMA"
click at [295, 95] on td "3 474 €" at bounding box center [313, 92] width 67 height 19
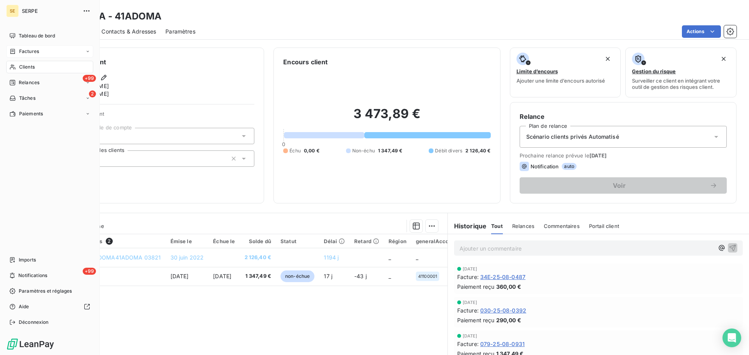
click at [14, 45] on div "Factures" at bounding box center [49, 51] width 87 height 12
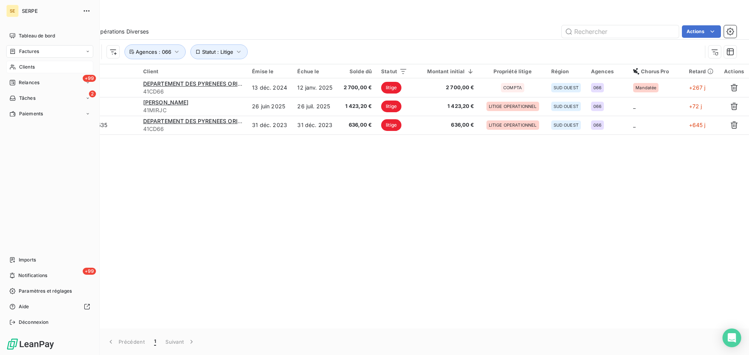
click at [32, 65] on span "Clients" at bounding box center [27, 67] width 16 height 7
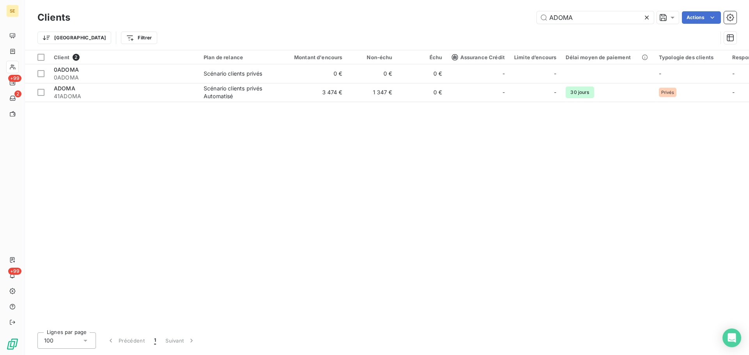
drag, startPoint x: 601, startPoint y: 16, endPoint x: 467, endPoint y: 19, distance: 133.5
click at [467, 19] on div "ADOMA Actions" at bounding box center [408, 17] width 657 height 12
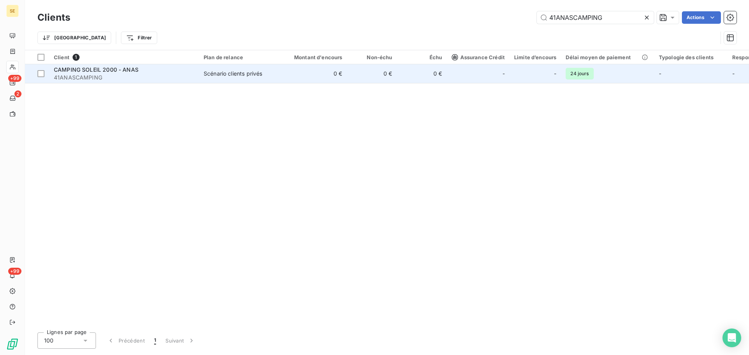
type input "41ANASCAMPING"
click at [119, 71] on span "CAMPING SOLEIL 2000 - ANAS" at bounding box center [96, 69] width 85 height 7
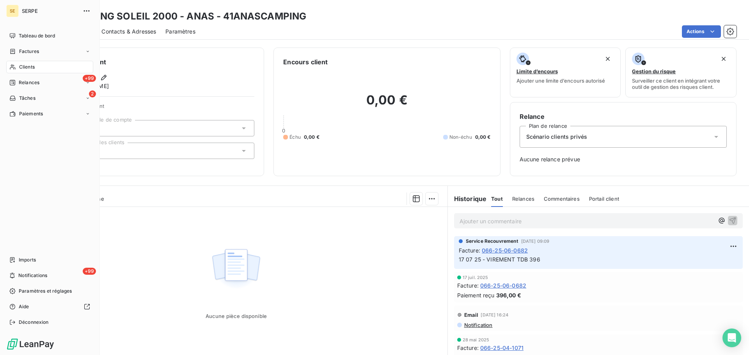
click at [18, 67] on div "Clients" at bounding box center [49, 67] width 87 height 12
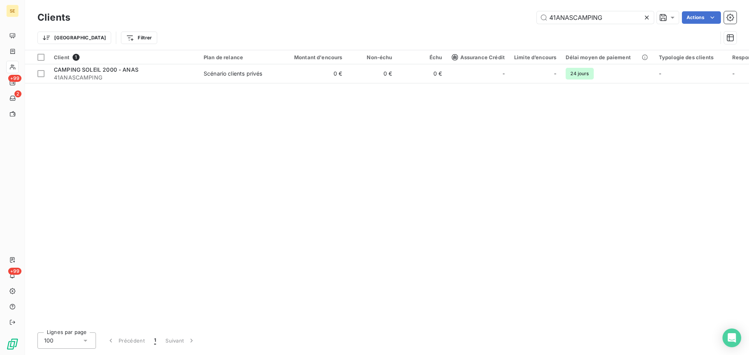
click at [645, 17] on icon at bounding box center [647, 18] width 8 height 8
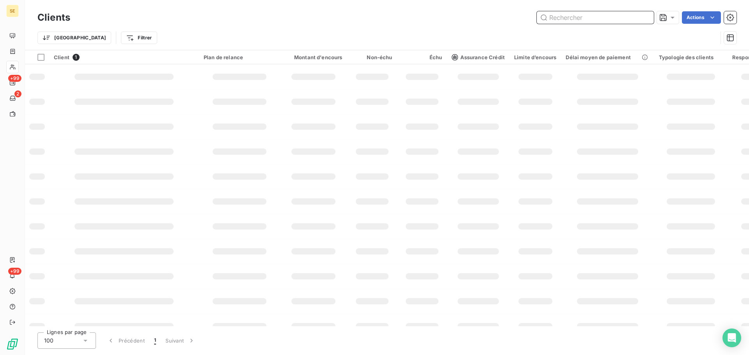
click at [597, 21] on input "text" at bounding box center [595, 17] width 117 height 12
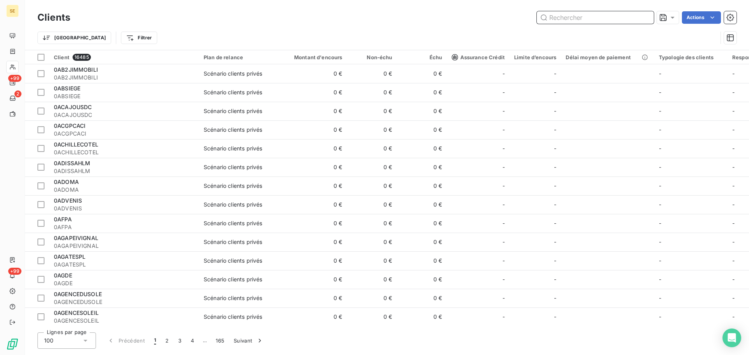
paste input "41COPROAZUR"
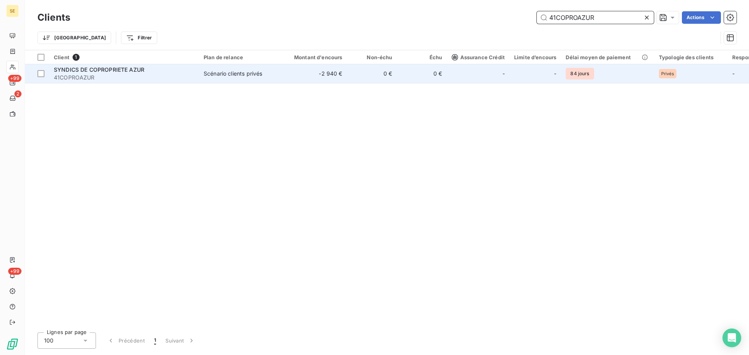
type input "41COPROAZUR"
click at [109, 74] on span "41COPROAZUR" at bounding box center [124, 78] width 140 height 8
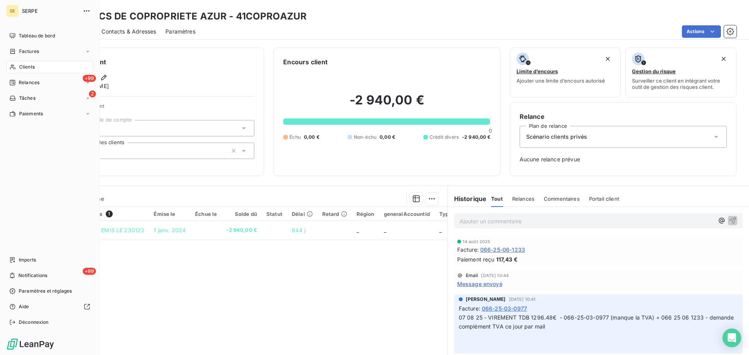
click at [53, 65] on div "Clients" at bounding box center [49, 67] width 87 height 12
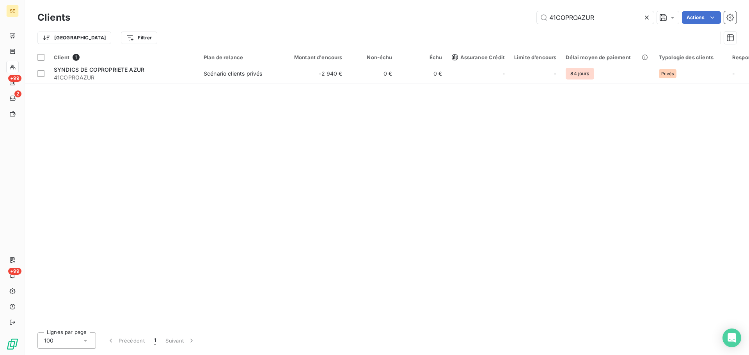
drag, startPoint x: 615, startPoint y: 16, endPoint x: 444, endPoint y: 16, distance: 170.5
click at [437, 11] on div "Clients 41COPROAZUR Actions" at bounding box center [386, 17] width 699 height 16
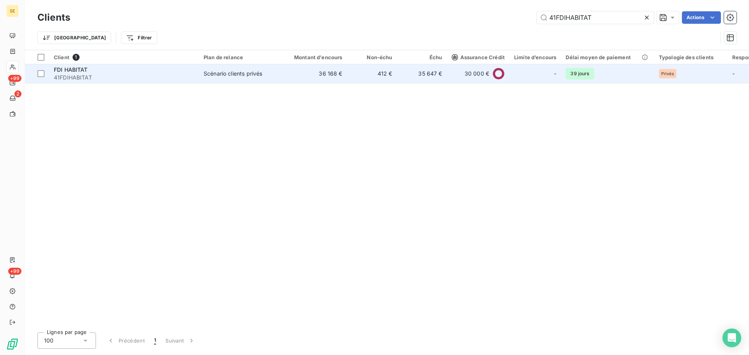
type input "41FDIHABITAT"
click at [103, 77] on span "41FDIHABITAT" at bounding box center [124, 78] width 140 height 8
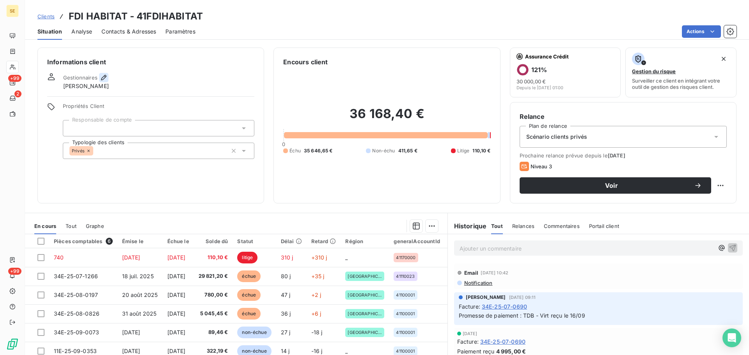
click at [102, 79] on icon "button" at bounding box center [104, 78] width 8 height 8
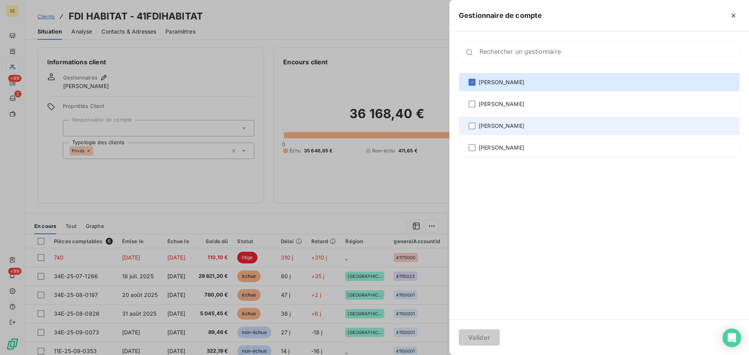
click at [482, 127] on span "[PERSON_NAME]" at bounding box center [502, 126] width 46 height 8
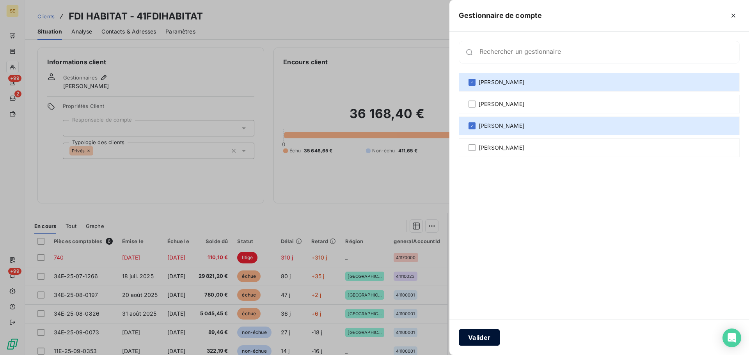
click at [482, 336] on button "Valider" at bounding box center [479, 338] width 41 height 16
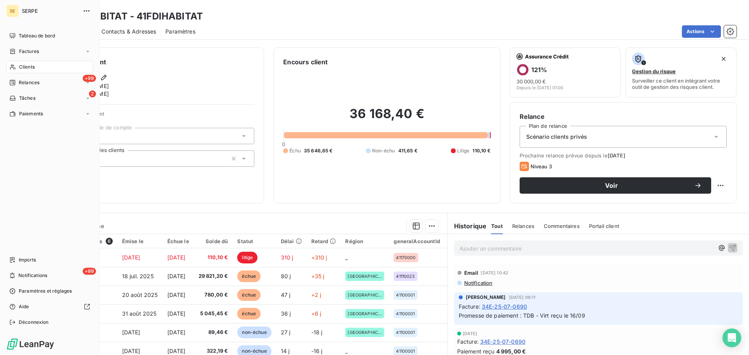
click at [17, 66] on div "Clients" at bounding box center [49, 67] width 87 height 12
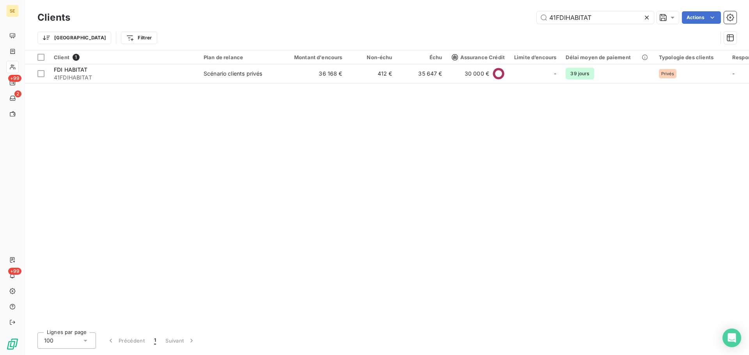
drag, startPoint x: 607, startPoint y: 14, endPoint x: 477, endPoint y: 4, distance: 130.3
click at [480, 4] on div "Clients 41FDIHABITAT Actions Trier Filtrer" at bounding box center [387, 25] width 724 height 50
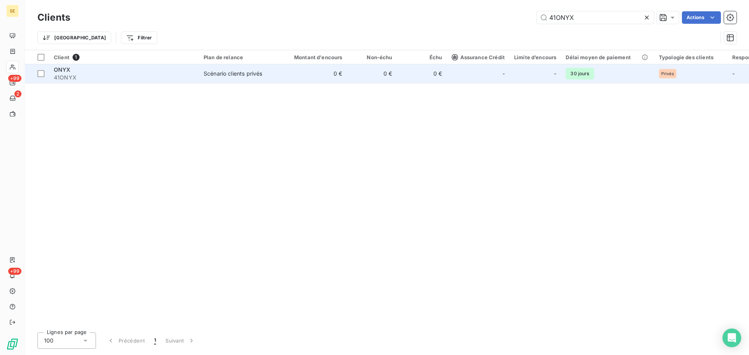
type input "41ONYX"
click at [193, 76] on span "41ONYX" at bounding box center [124, 78] width 140 height 8
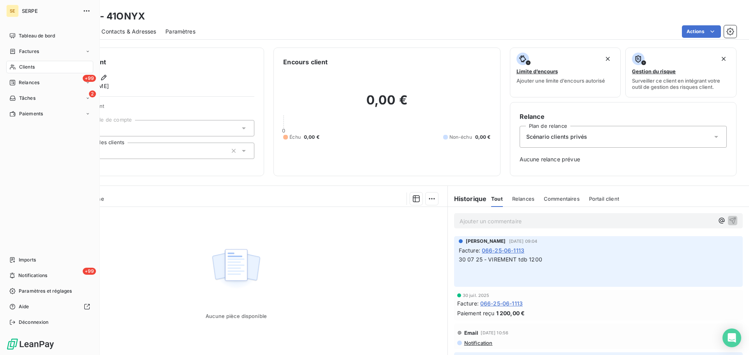
click at [20, 62] on div "Clients" at bounding box center [49, 67] width 87 height 12
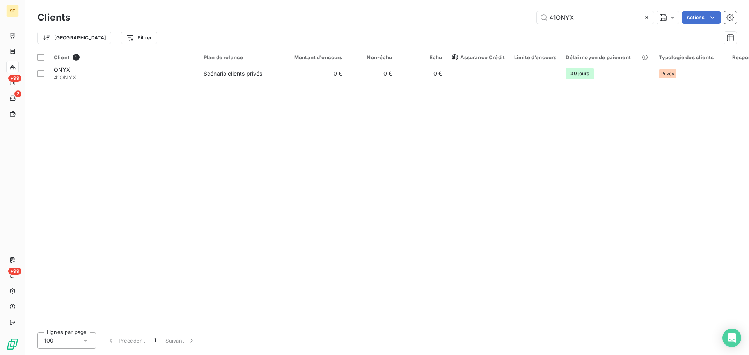
drag, startPoint x: 567, startPoint y: 18, endPoint x: 490, endPoint y: 20, distance: 77.3
click at [489, 20] on div "41ONYX Actions" at bounding box center [408, 17] width 657 height 12
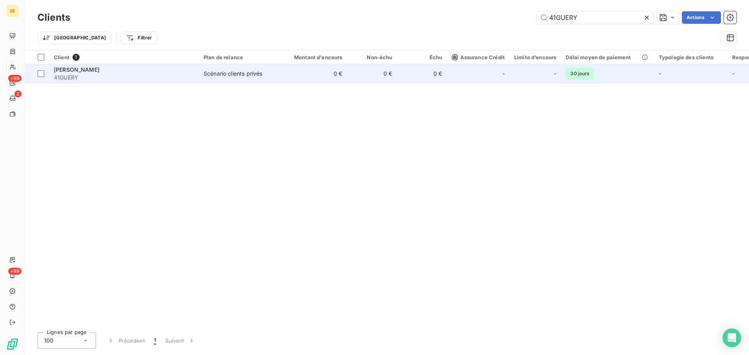
type input "41GUERY"
click at [147, 81] on span "41GUERY" at bounding box center [124, 78] width 140 height 8
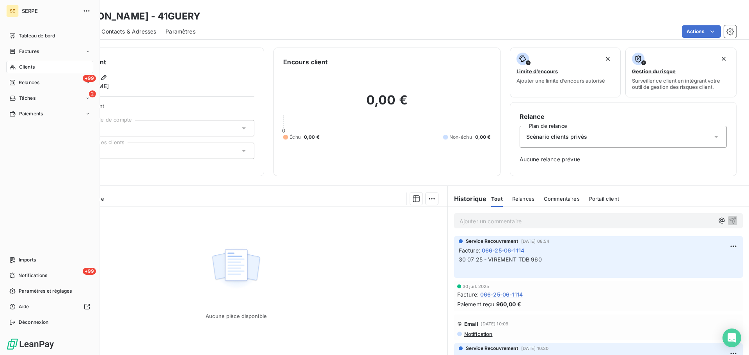
click at [19, 64] on span "Clients" at bounding box center [27, 67] width 16 height 7
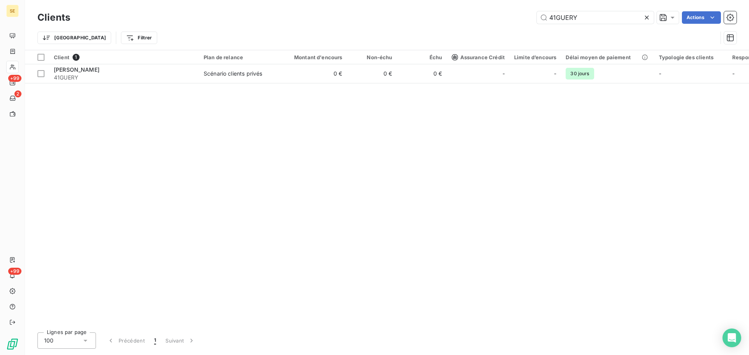
drag, startPoint x: 589, startPoint y: 20, endPoint x: 505, endPoint y: 15, distance: 84.8
click at [505, 15] on div "41GUERY Actions" at bounding box center [408, 17] width 657 height 12
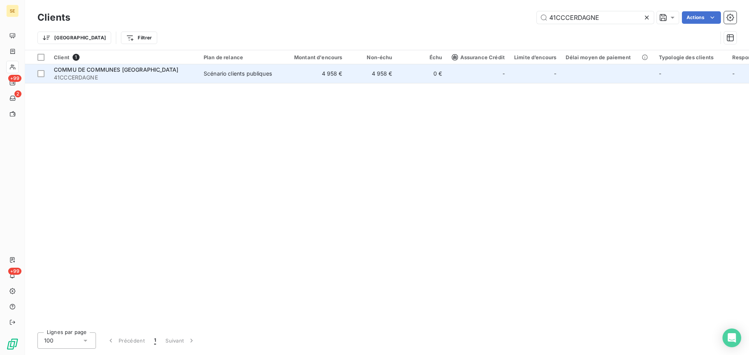
type input "41CCCERDAGNE"
click at [259, 77] on div "Scénario clients publiques" at bounding box center [238, 74] width 68 height 8
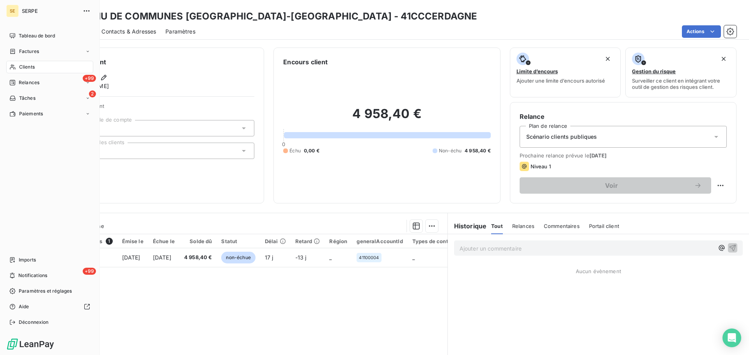
click at [18, 65] on div "Clients" at bounding box center [49, 67] width 87 height 12
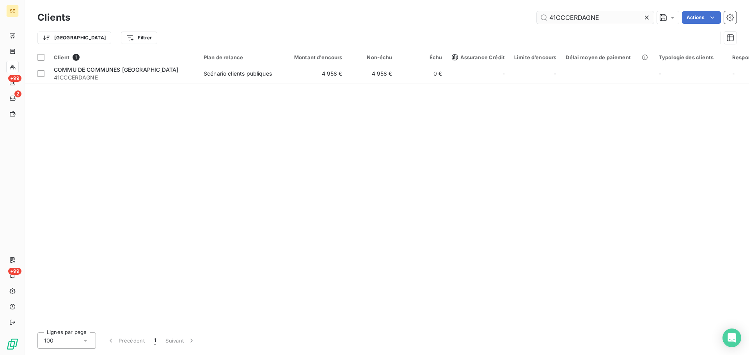
drag, startPoint x: 597, startPoint y: 18, endPoint x: 549, endPoint y: 17, distance: 48.0
click at [549, 17] on input "41CCCERDAGNE" at bounding box center [595, 17] width 117 height 12
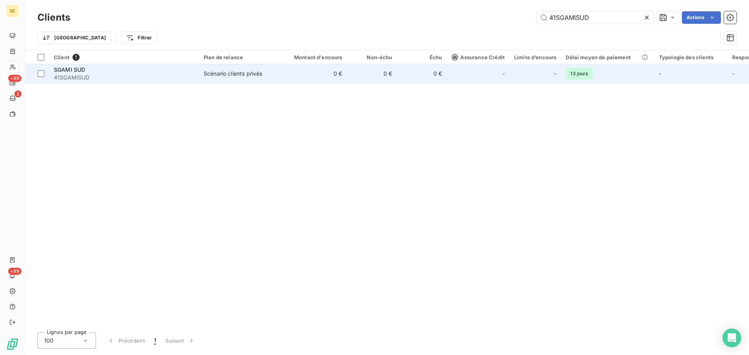
type input "41SGAMISUD"
click at [206, 76] on div "Scénario clients privés" at bounding box center [233, 74] width 59 height 8
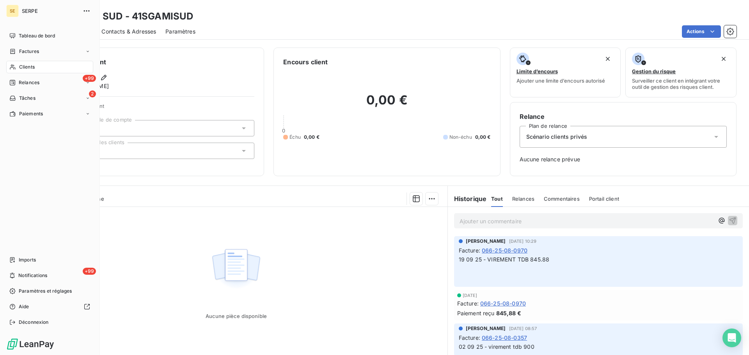
click at [22, 69] on span "Clients" at bounding box center [27, 67] width 16 height 7
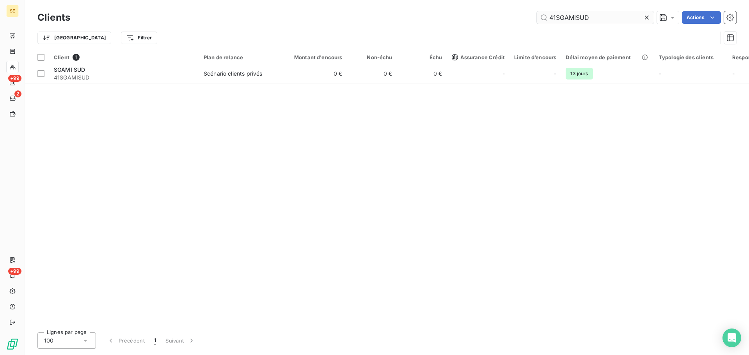
drag, startPoint x: 647, startPoint y: 12, endPoint x: 645, endPoint y: 16, distance: 4.2
click at [647, 13] on div at bounding box center [648, 17] width 11 height 12
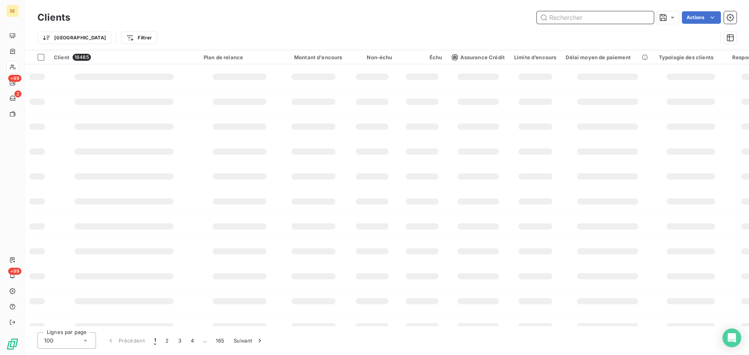
drag, startPoint x: 610, startPoint y: 23, endPoint x: 606, endPoint y: 20, distance: 5.0
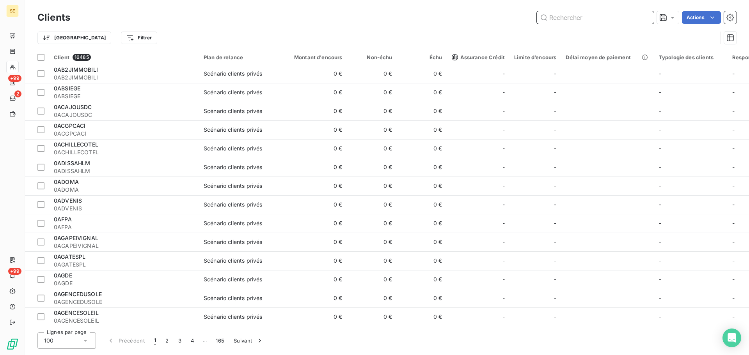
paste input "41ESSOLAPALME"
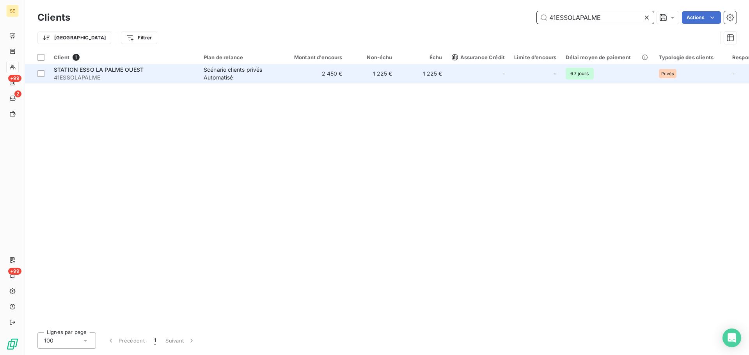
type input "41ESSOLAPALME"
click at [128, 69] on span "STATION ESSO LA PALME OUEST" at bounding box center [99, 69] width 90 height 7
